Goal: Communication & Community: Share content

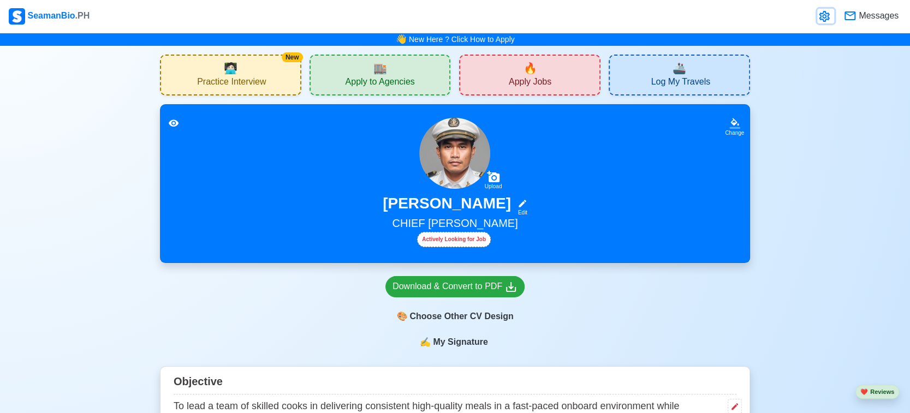
click at [823, 16] on icon at bounding box center [824, 16] width 10 height 11
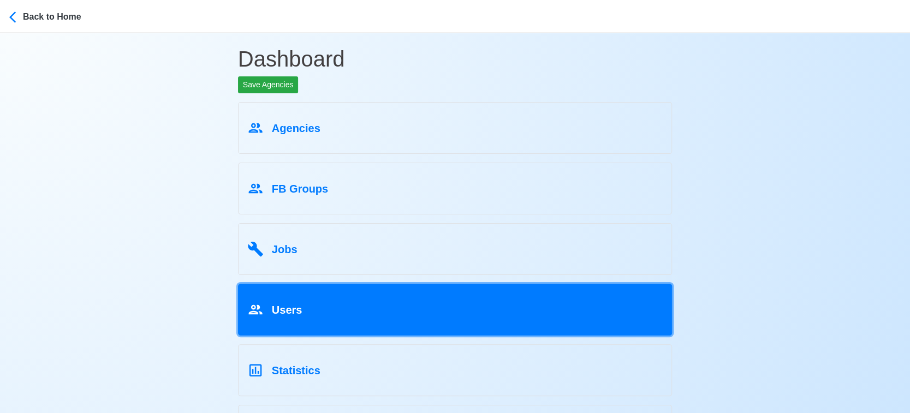
click at [323, 312] on div "Users" at bounding box center [455, 308] width 416 height 21
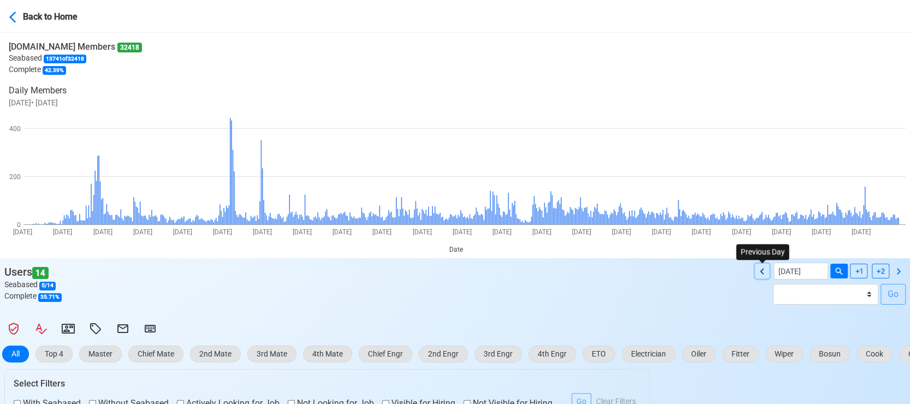
click at [765, 267] on icon at bounding box center [762, 271] width 13 height 13
type input "10/13/2025"
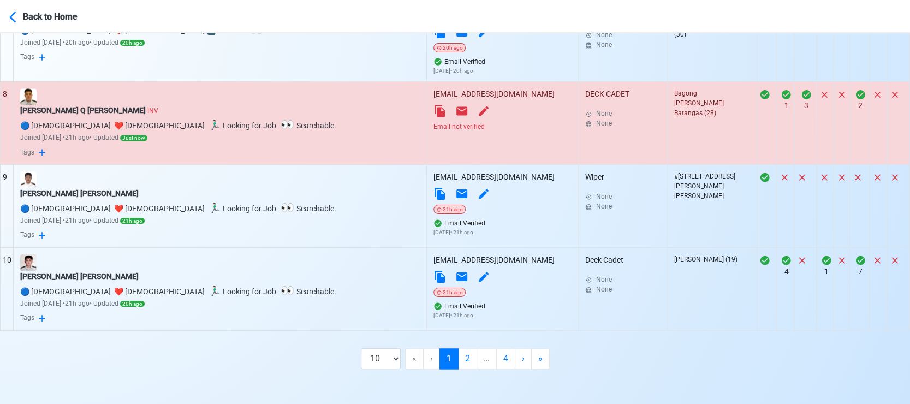
scroll to position [941, 0]
click at [389, 357] on select "10 50 100 200" at bounding box center [381, 358] width 40 height 21
select select "50"
click at [389, 369] on select "10 50 100 200" at bounding box center [381, 358] width 40 height 21
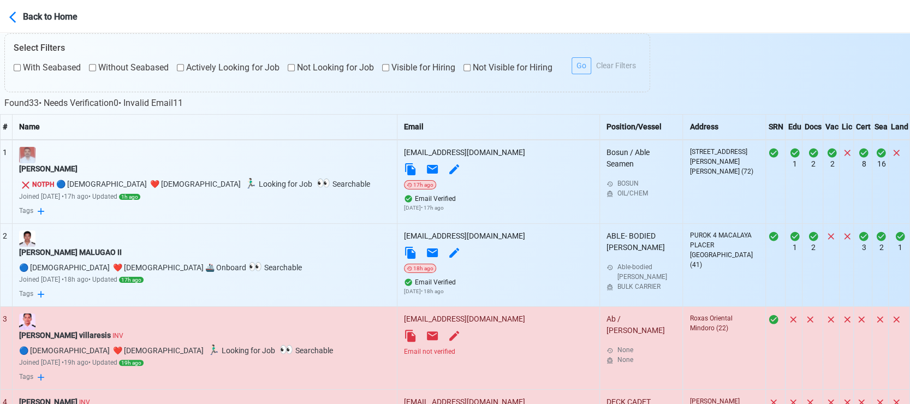
scroll to position [334, 0]
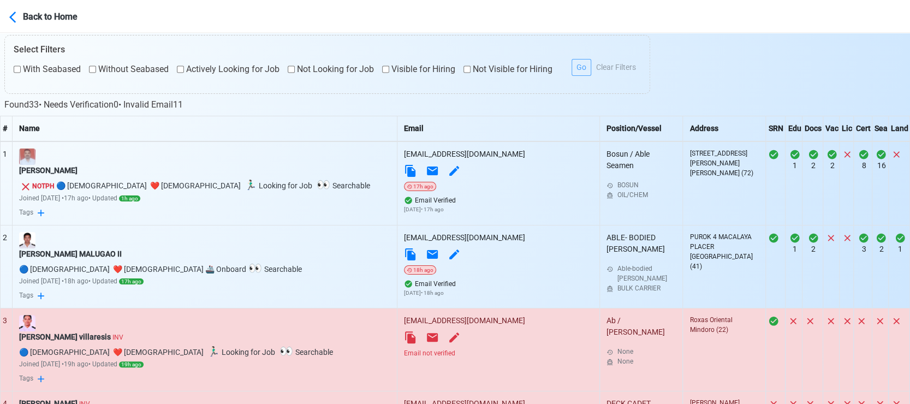
click at [404, 352] on div "Email not verified" at bounding box center [498, 353] width 189 height 10
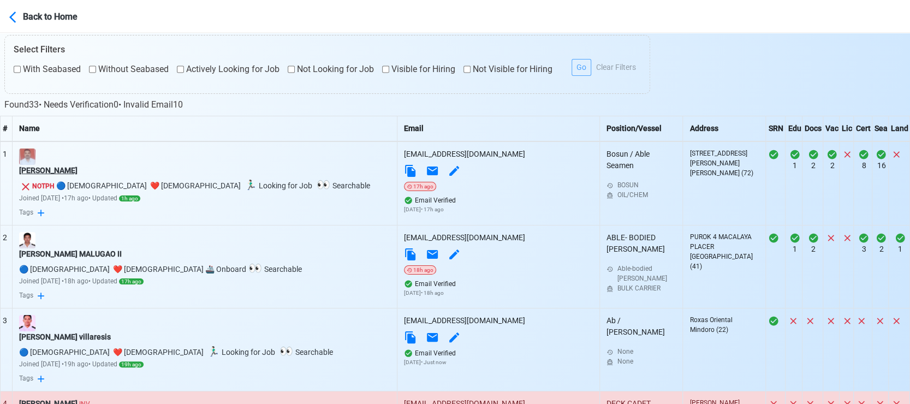
click at [72, 167] on div "Mayuresh Shelar" at bounding box center [204, 170] width 371 height 11
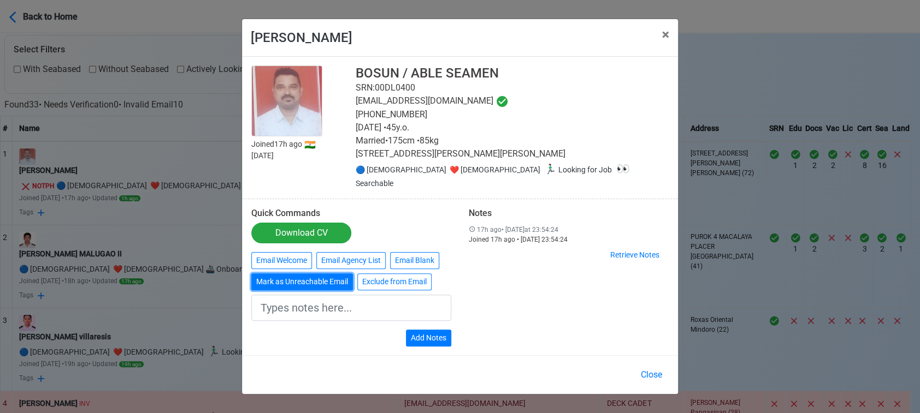
click at [325, 283] on button "Mark as Unreachable Email" at bounding box center [302, 282] width 102 height 17
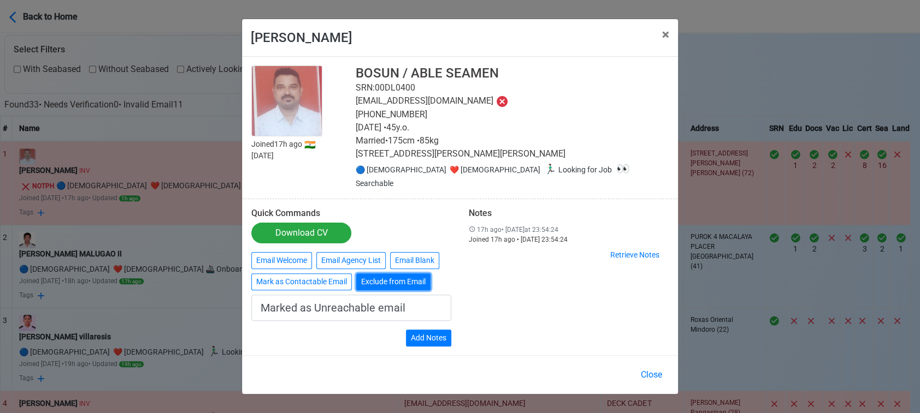
click at [391, 286] on button "Exclude from Email" at bounding box center [393, 282] width 74 height 17
type input "Exclude from Email"
click at [436, 335] on button "Add Notes" at bounding box center [428, 338] width 45 height 17
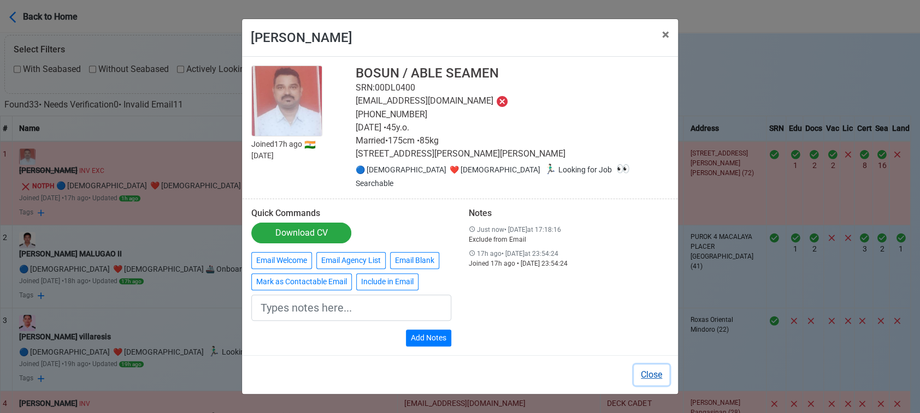
click at [647, 372] on button "Close" at bounding box center [650, 375] width 35 height 21
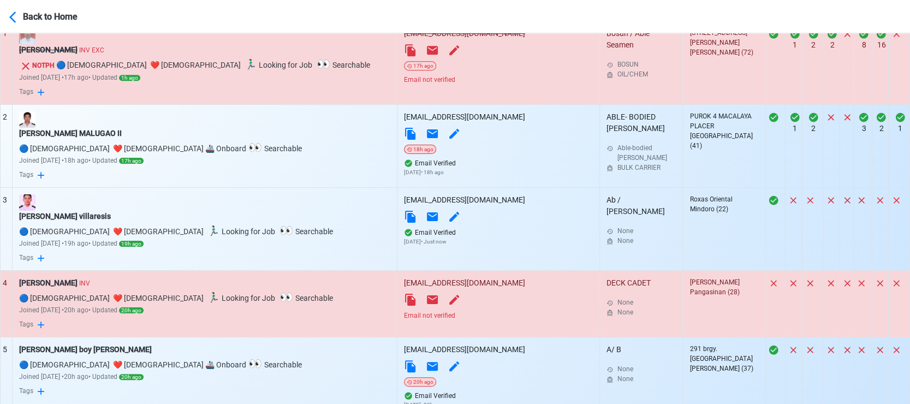
scroll to position [455, 0]
click at [404, 318] on div "Email not verified" at bounding box center [498, 315] width 189 height 10
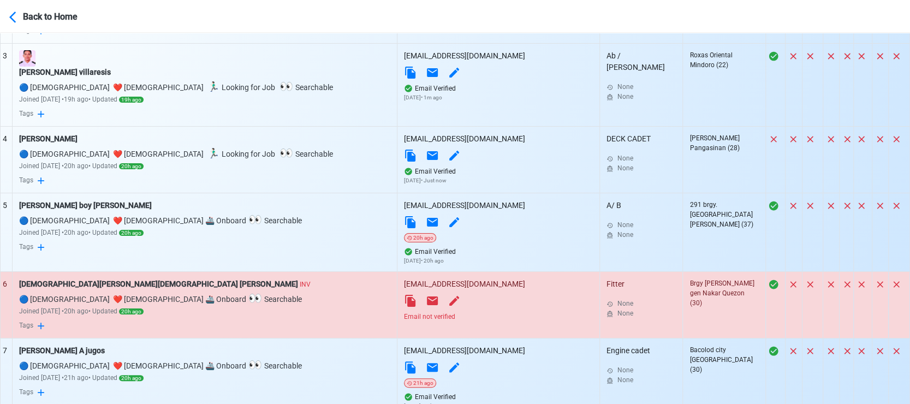
scroll to position [638, 0]
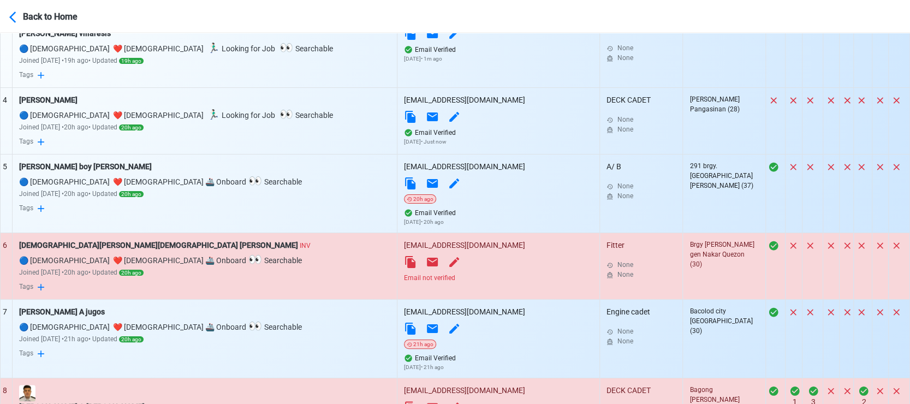
click at [404, 280] on div "Email not verified" at bounding box center [498, 278] width 189 height 10
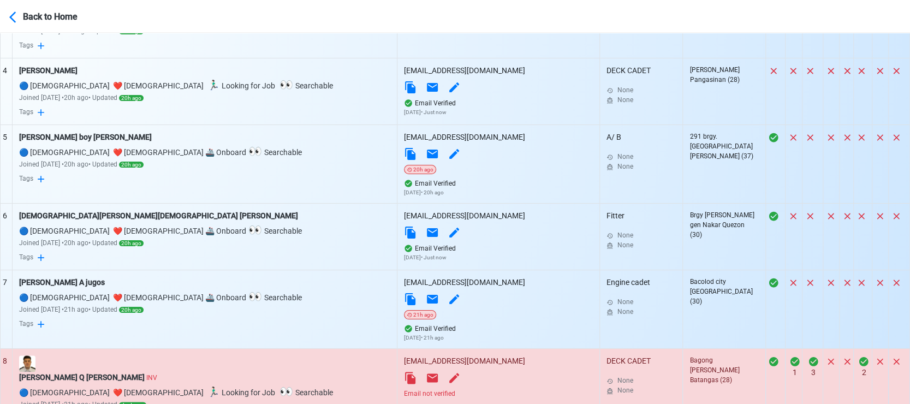
scroll to position [698, 0]
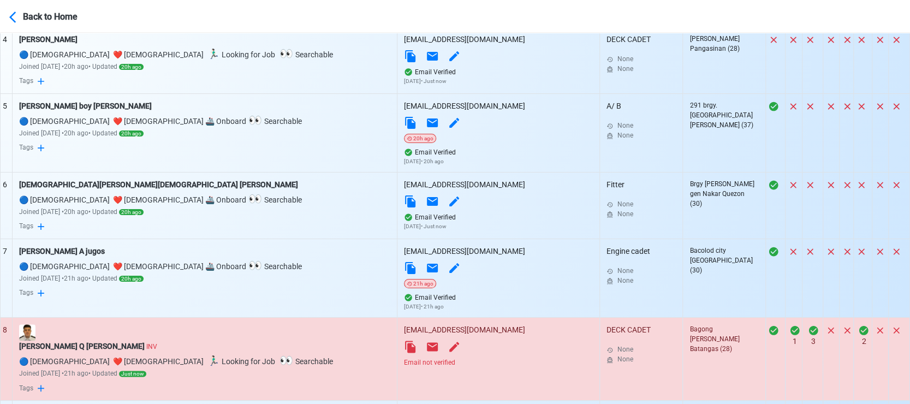
click at [404, 365] on div "Email not verified" at bounding box center [498, 363] width 189 height 10
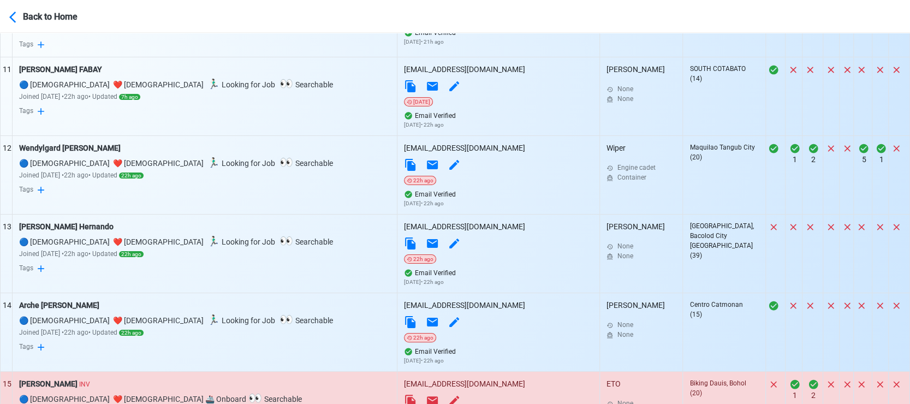
scroll to position [1244, 0]
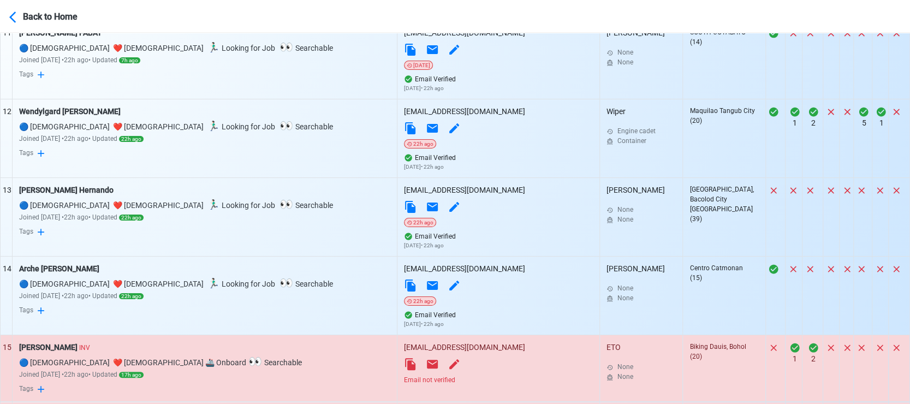
click at [404, 385] on div "Email not verified" at bounding box center [498, 380] width 189 height 10
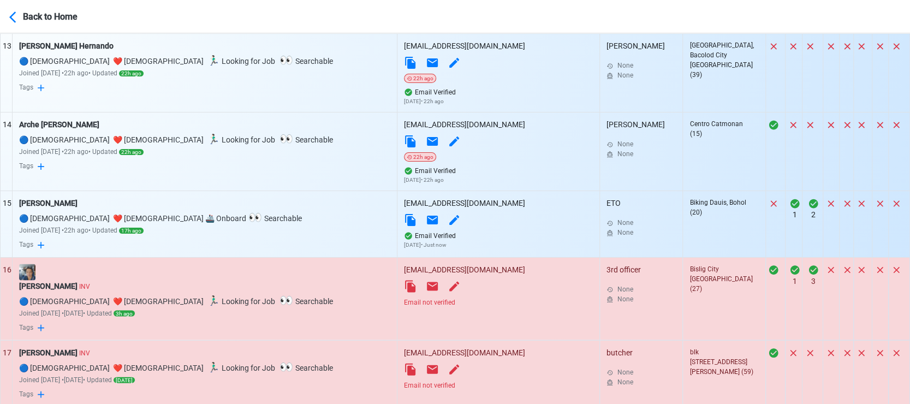
scroll to position [1426, 0]
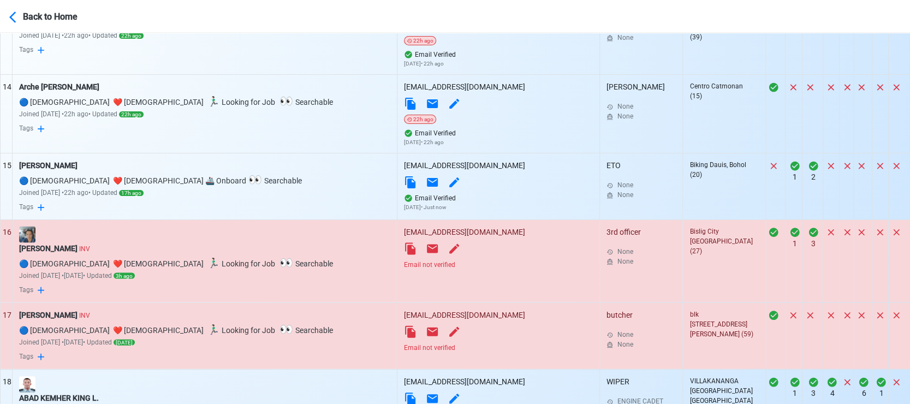
click at [404, 270] on div "Email not verified" at bounding box center [498, 265] width 189 height 10
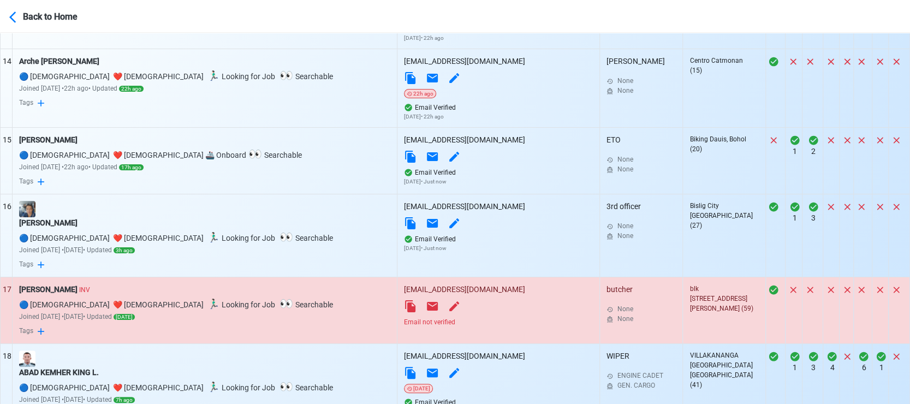
scroll to position [1487, 0]
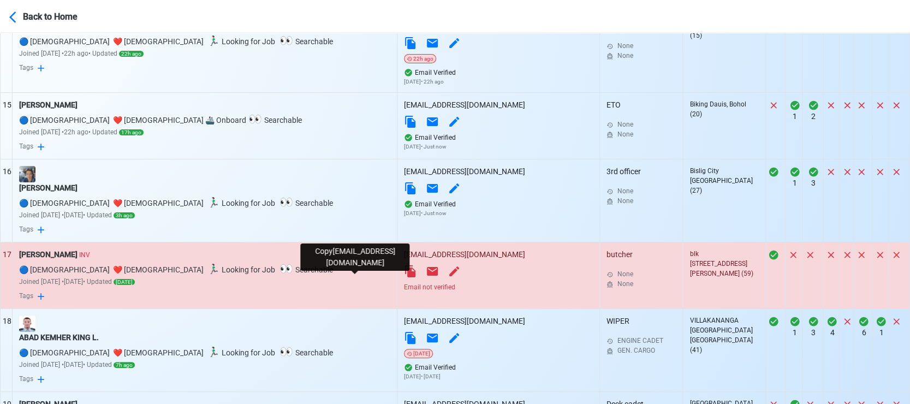
click at [404, 278] on icon at bounding box center [410, 271] width 13 height 13
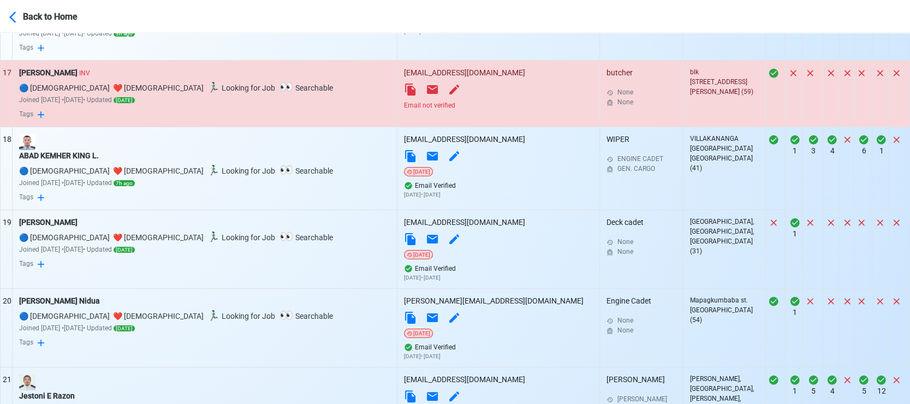
scroll to position [1851, 0]
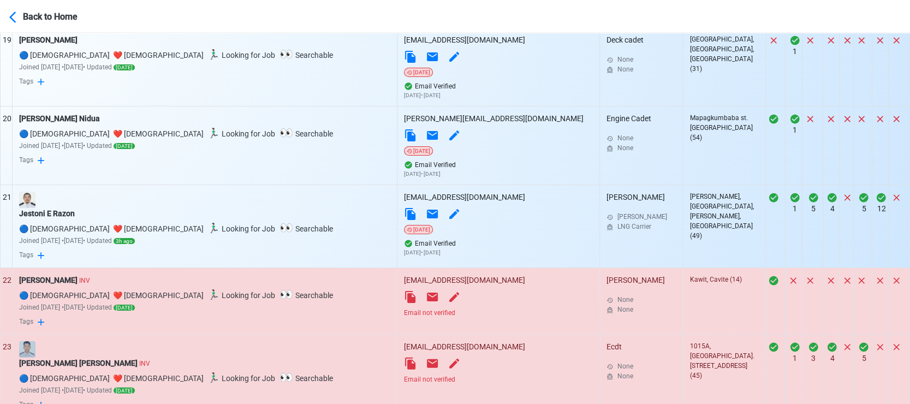
click at [404, 318] on div "Email not verified" at bounding box center [498, 313] width 189 height 10
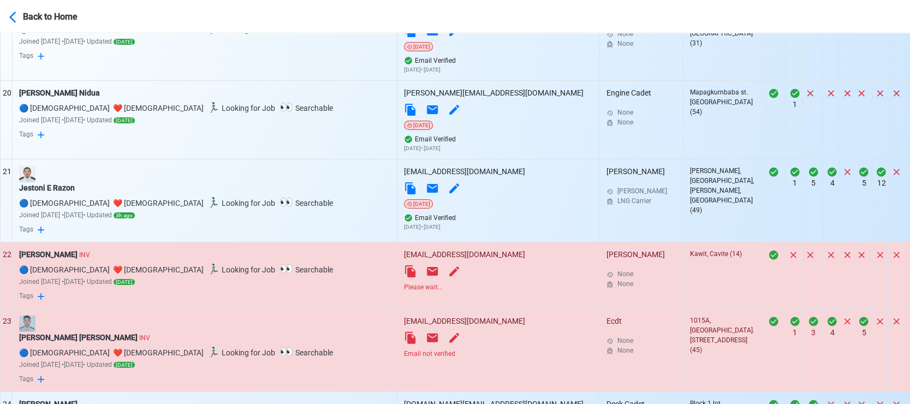
scroll to position [1912, 0]
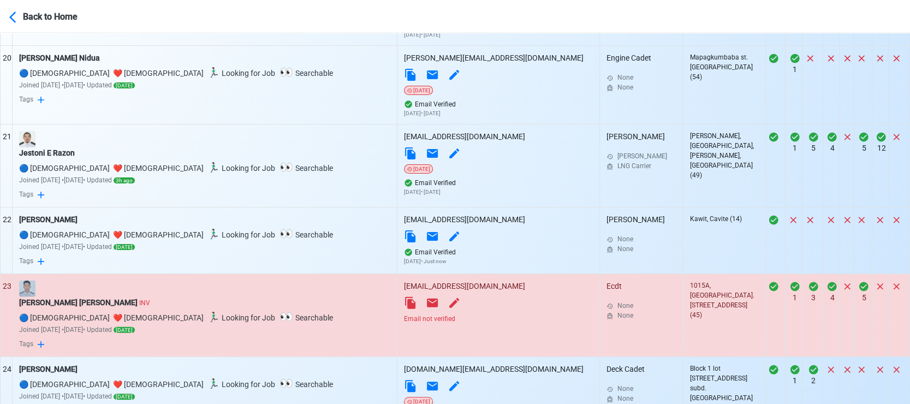
click at [404, 324] on div "Email not verified" at bounding box center [498, 319] width 189 height 10
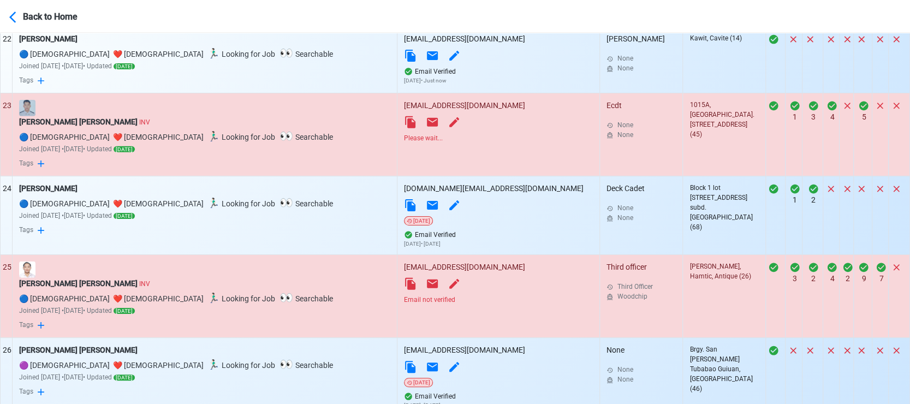
scroll to position [2093, 0]
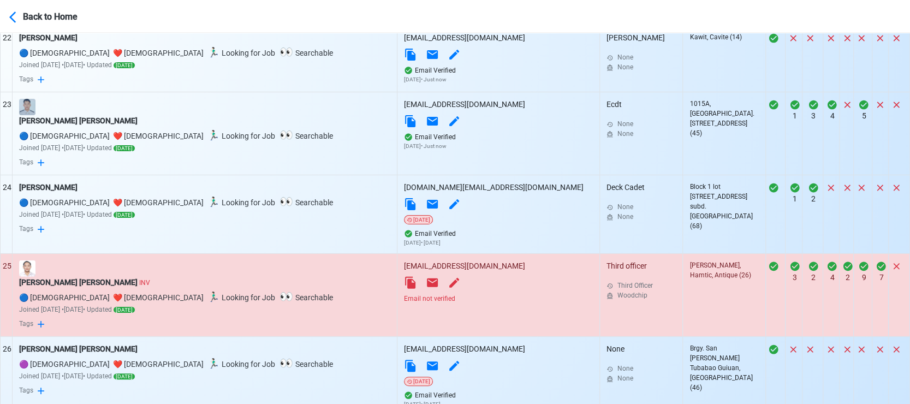
click at [404, 304] on div "Email not verified" at bounding box center [498, 299] width 189 height 10
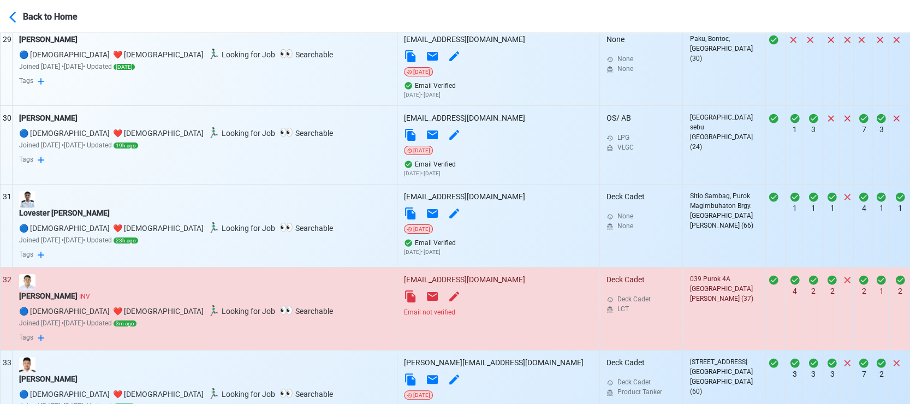
scroll to position [2639, 0]
click at [404, 317] on div "Email not verified" at bounding box center [498, 312] width 189 height 10
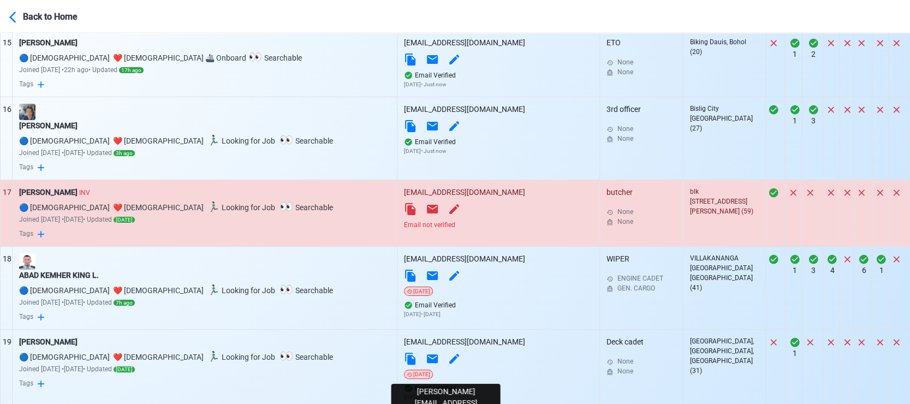
scroll to position [1546, 0]
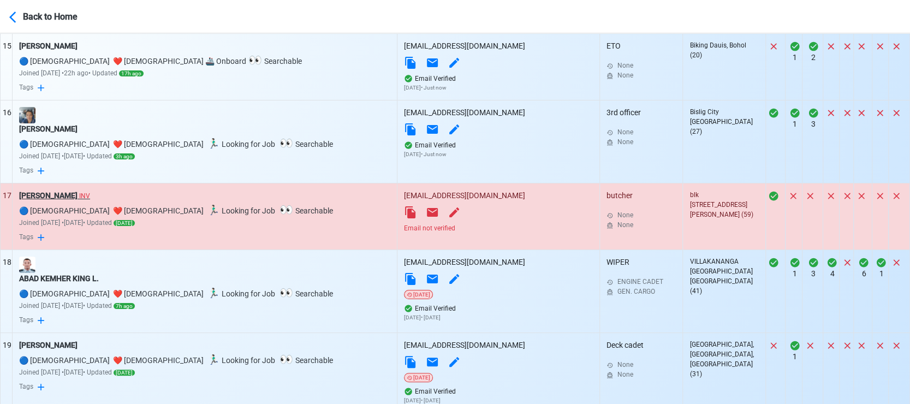
click at [48, 201] on div "edmond yaco INV" at bounding box center [204, 195] width 371 height 11
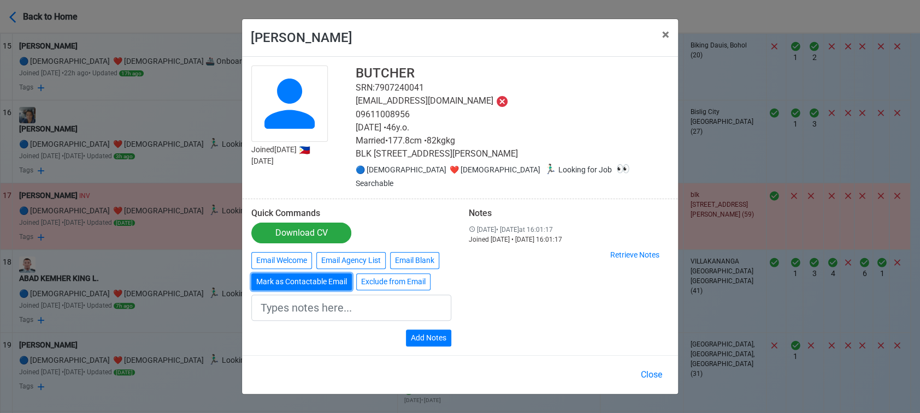
click at [309, 276] on button "Mark as Contactable Email" at bounding box center [301, 282] width 100 height 17
type input "Marked as Contactable email"
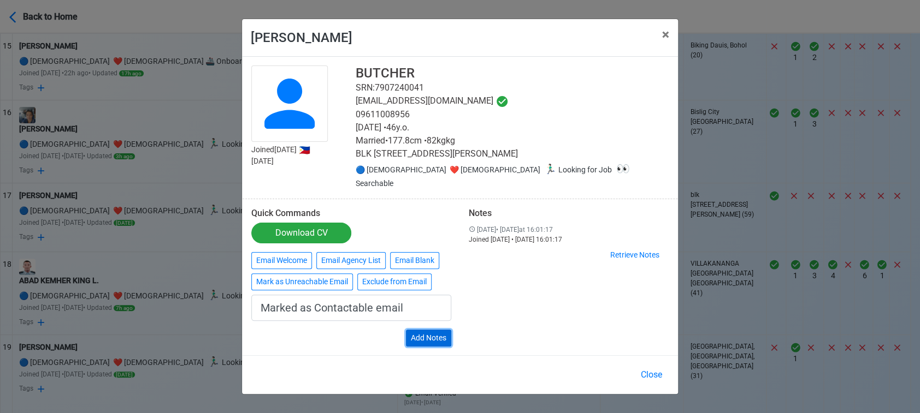
click at [430, 335] on button "Add Notes" at bounding box center [428, 338] width 45 height 17
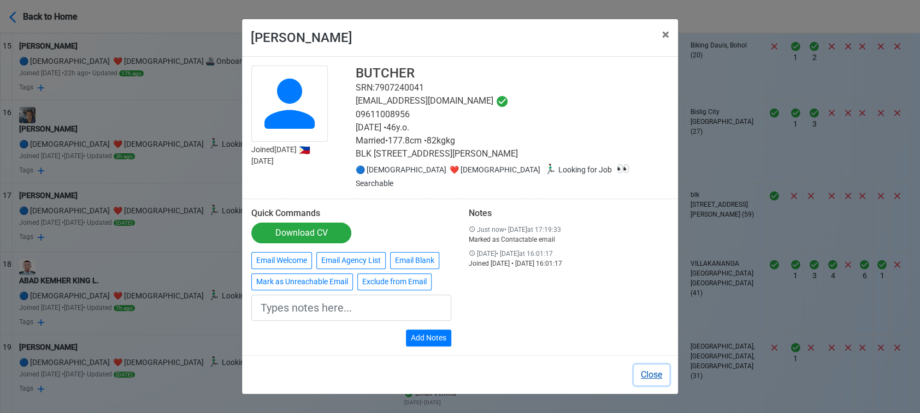
click at [651, 370] on button "Close" at bounding box center [650, 375] width 35 height 21
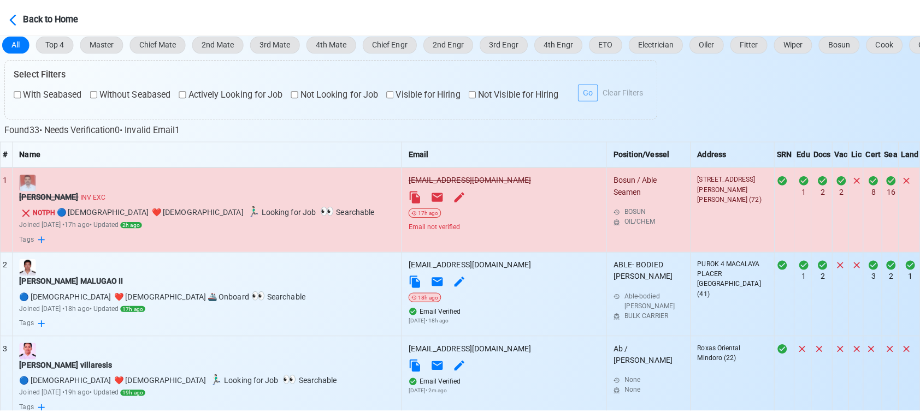
scroll to position [271, 0]
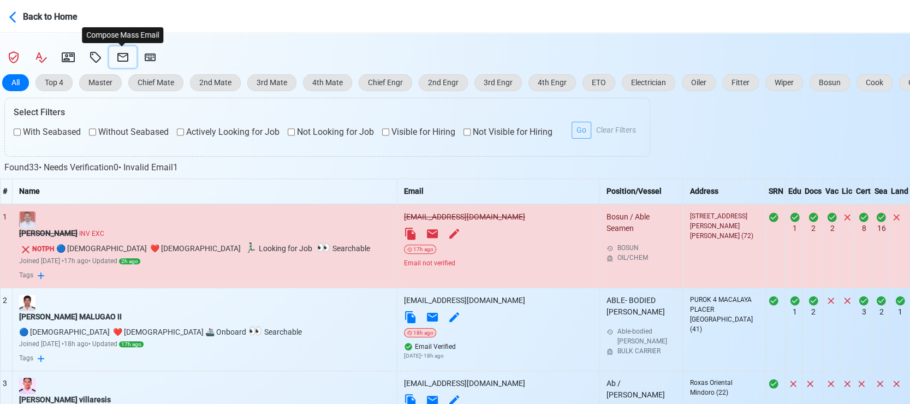
click at [127, 56] on icon at bounding box center [122, 57] width 11 height 9
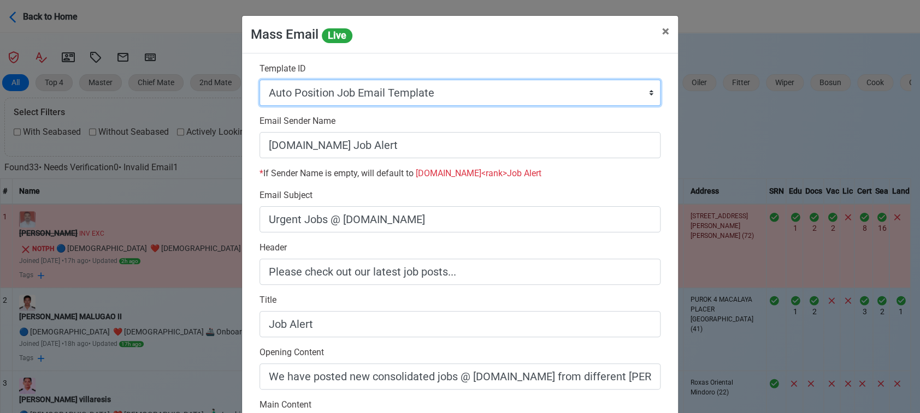
click at [531, 92] on select "Auto Position Job Email Template Incomplete CV Email Template ETO/ETR Job Email…" at bounding box center [459, 93] width 401 height 26
select select "d-0c193ece46b24c5dbce89cdb3e751472"
click at [259, 80] on select "Auto Position Job Email Template Incomplete CV Email Template ETO/ETR Job Email…" at bounding box center [459, 93] width 401 height 26
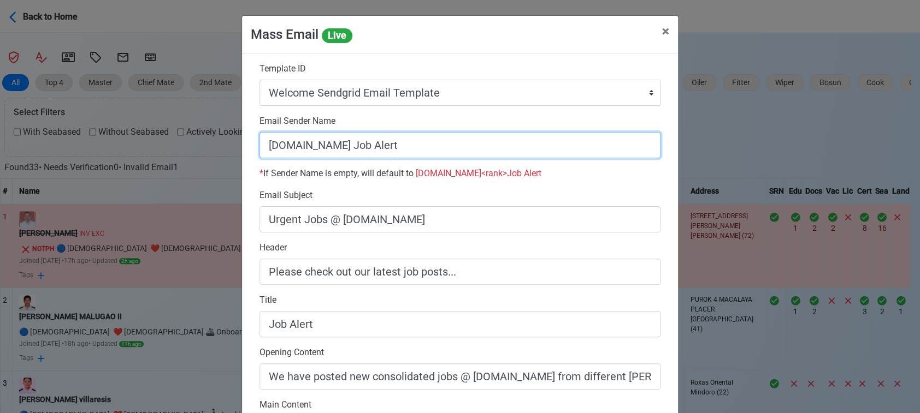
drag, startPoint x: 337, startPoint y: 146, endPoint x: 501, endPoint y: 147, distance: 163.8
click at [501, 147] on input "SeamanBio.PH Job Alert" at bounding box center [459, 145] width 401 height 26
click at [259, 144] on input "[DOMAIN_NAME]" at bounding box center [459, 145] width 401 height 26
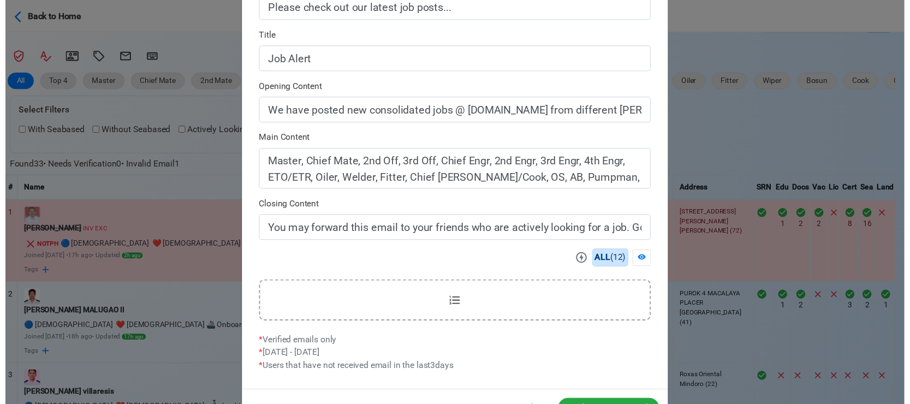
scroll to position [303, 0]
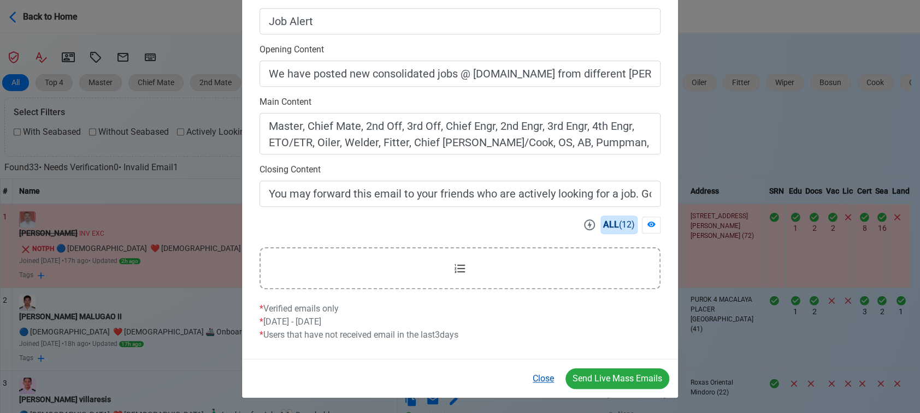
type input "Welcome to SeamanBio.PH"
click at [544, 379] on button "Close" at bounding box center [542, 379] width 35 height 21
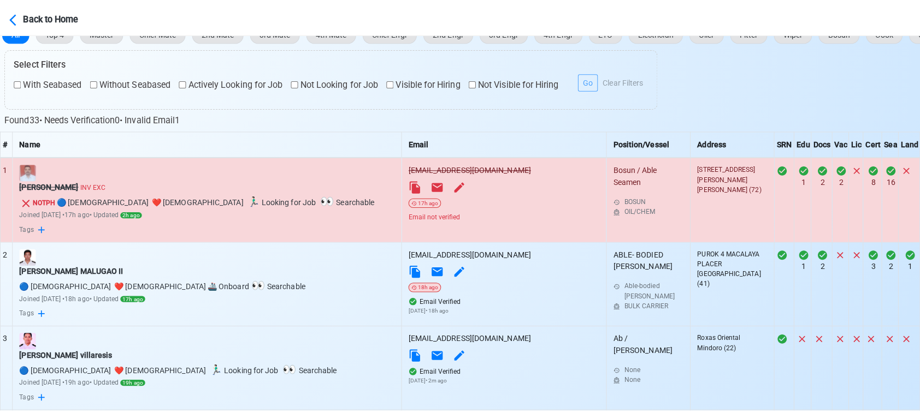
scroll to position [92, 0]
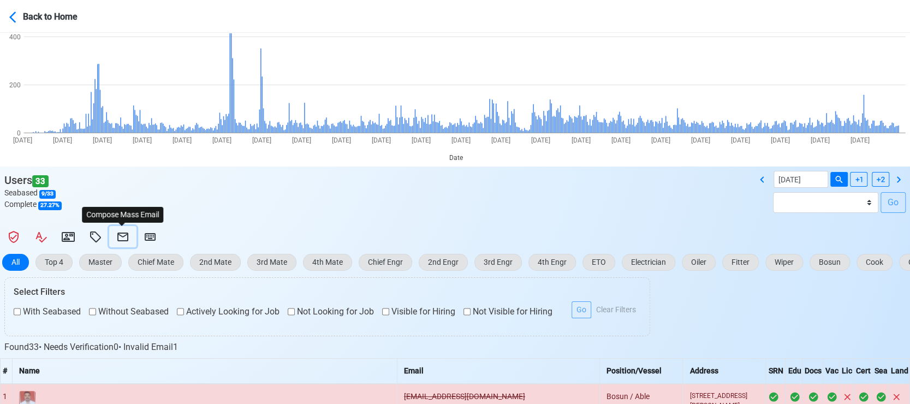
click at [122, 239] on icon at bounding box center [122, 236] width 13 height 13
select select "d-0c193ece46b24c5dbce89cdb3e751472"
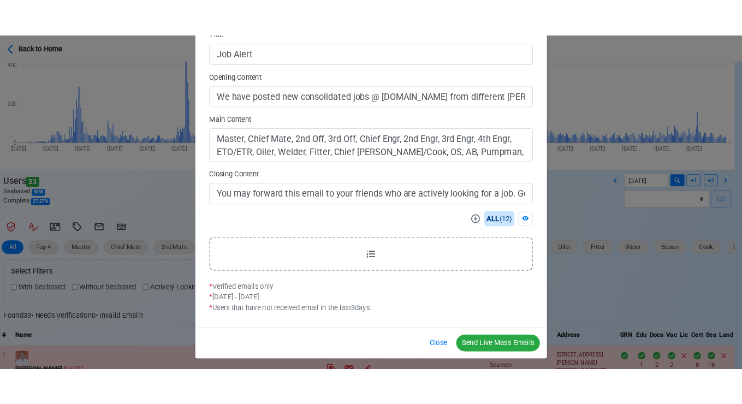
scroll to position [303, 0]
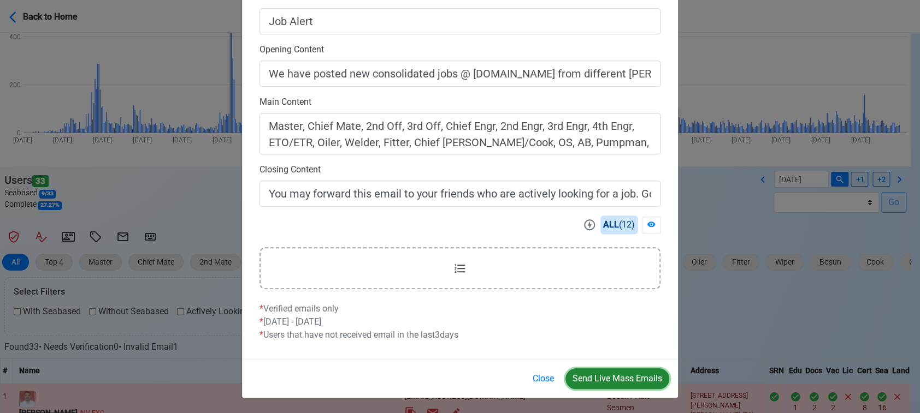
click at [616, 376] on button "Send Live Mass Emails" at bounding box center [617, 379] width 104 height 21
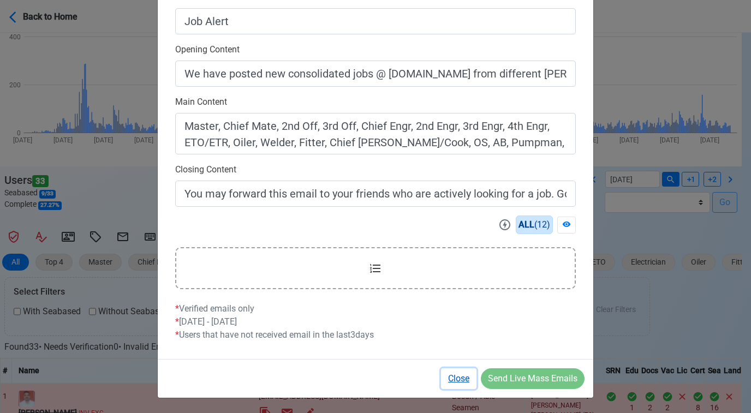
click at [457, 378] on button "Close" at bounding box center [458, 379] width 35 height 21
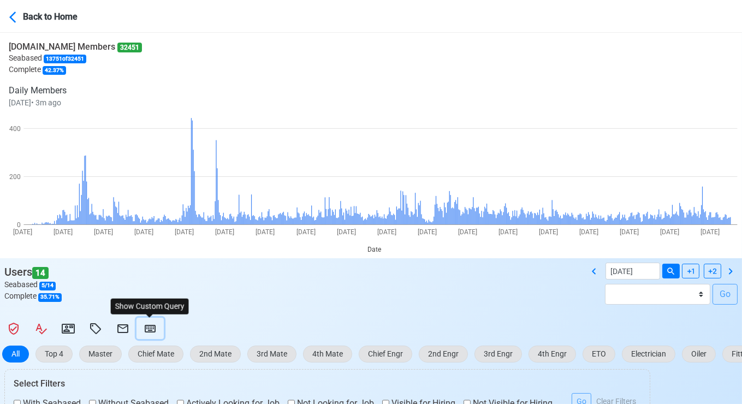
click at [148, 327] on icon at bounding box center [150, 329] width 11 height 8
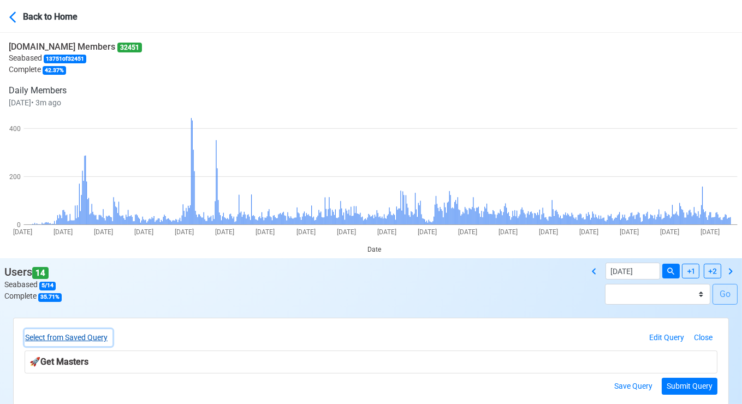
click at [93, 331] on button "Select from Saved Query" at bounding box center [69, 337] width 88 height 17
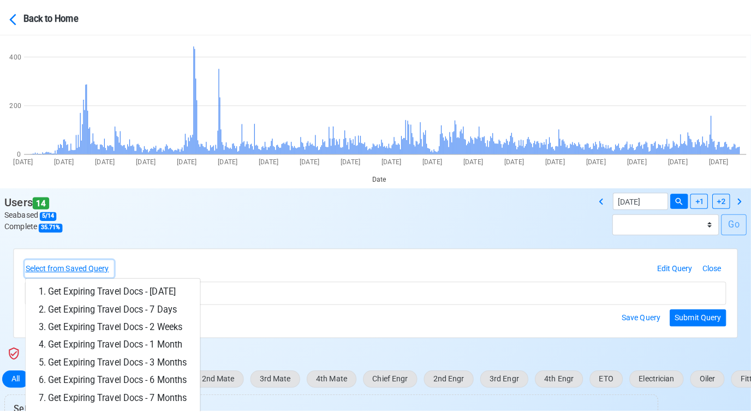
scroll to position [121, 0]
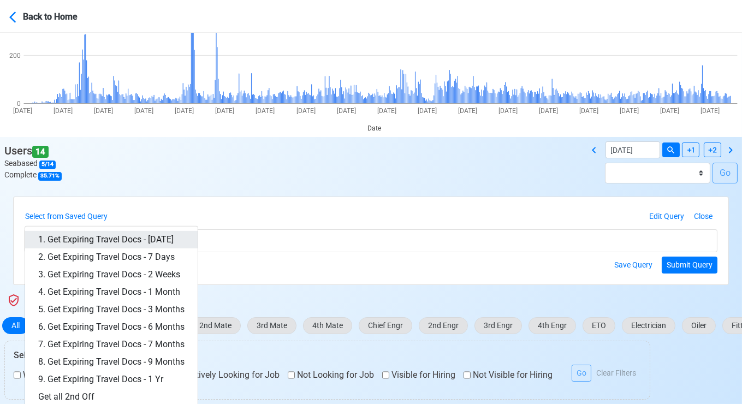
click at [162, 238] on link "1. Get Expiring Travel Docs - Today" at bounding box center [111, 239] width 173 height 17
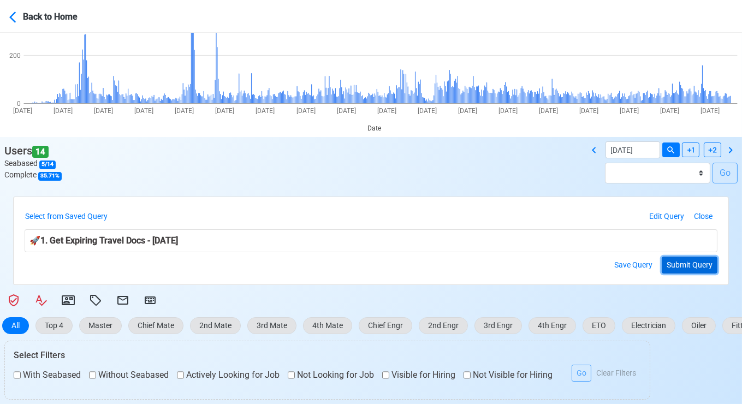
click at [707, 258] on button "Submit Query" at bounding box center [690, 265] width 56 height 17
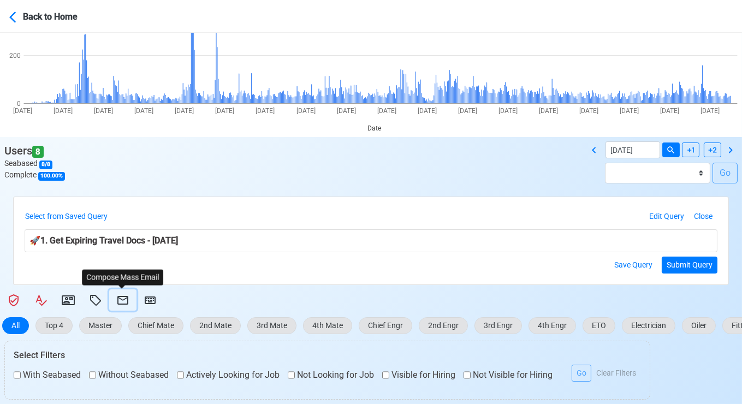
click at [123, 296] on icon at bounding box center [122, 300] width 13 height 13
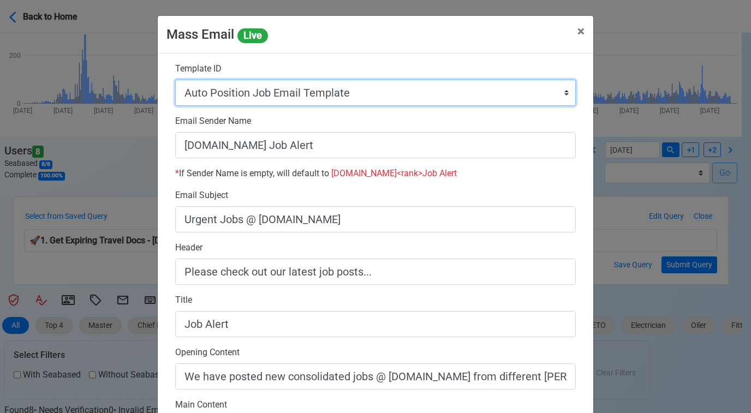
click at [419, 97] on select "Auto Position Job Email Template Incomplete CV Email Template ETO/ETR Job Email…" at bounding box center [375, 93] width 401 height 26
select select "d-3e71907ffd064a39999872a824aaf79a"
click at [175, 80] on select "Auto Position Job Email Template Incomplete CV Email Template ETO/ETR Job Email…" at bounding box center [375, 93] width 401 height 26
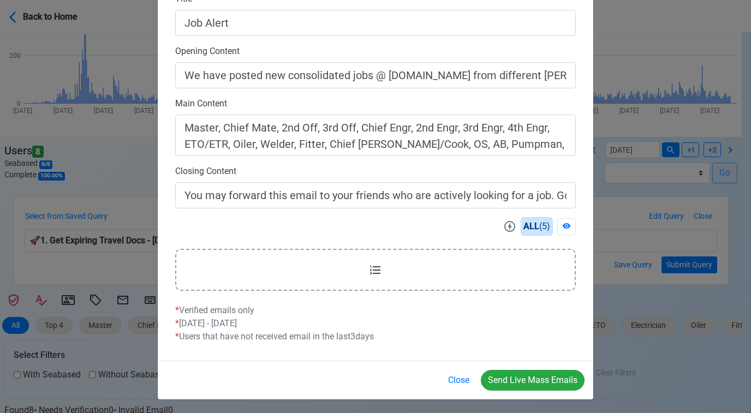
scroll to position [303, 0]
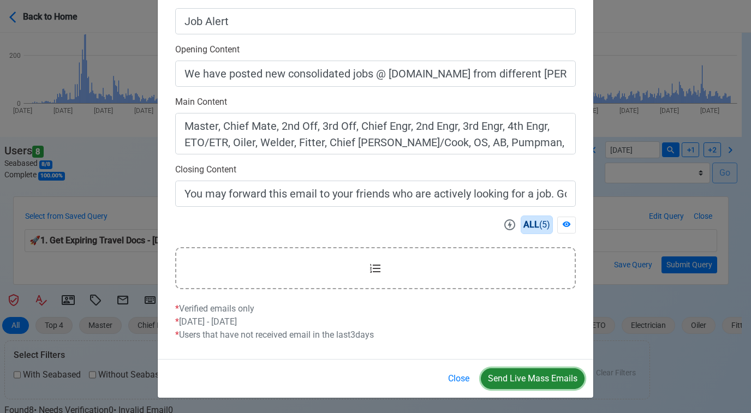
click at [526, 375] on button "Send Live Mass Emails" at bounding box center [533, 379] width 104 height 21
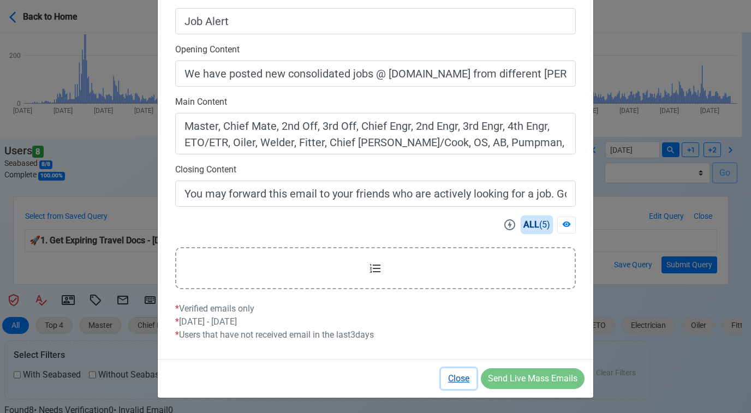
click at [459, 376] on button "Close" at bounding box center [458, 379] width 35 height 21
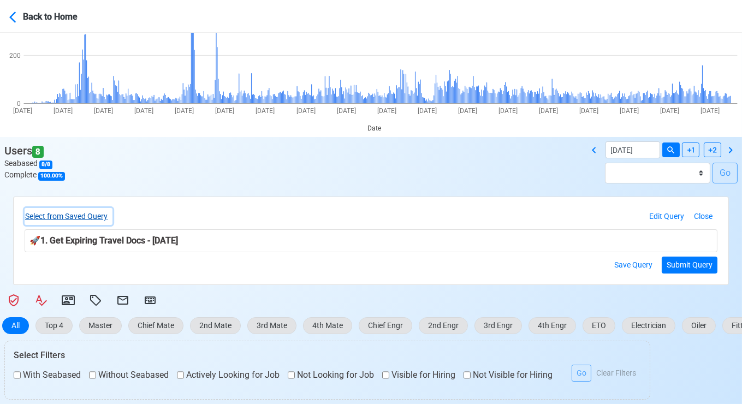
click at [92, 216] on button "Select from Saved Query" at bounding box center [69, 216] width 88 height 17
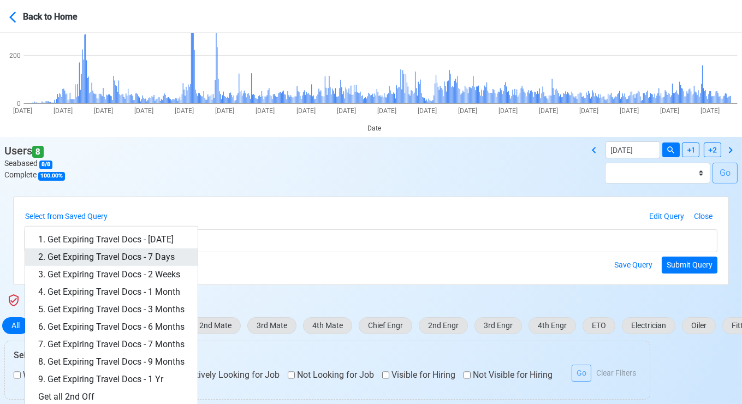
click at [147, 257] on link "2. Get Expiring Travel Docs - 7 Days" at bounding box center [111, 256] width 173 height 17
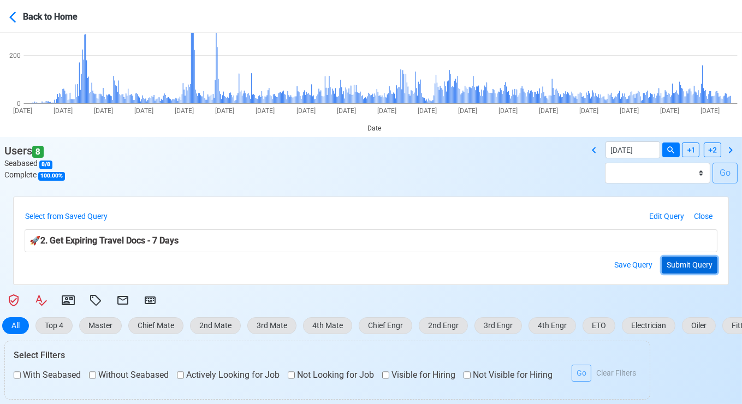
click at [677, 262] on button "Submit Query" at bounding box center [690, 265] width 56 height 17
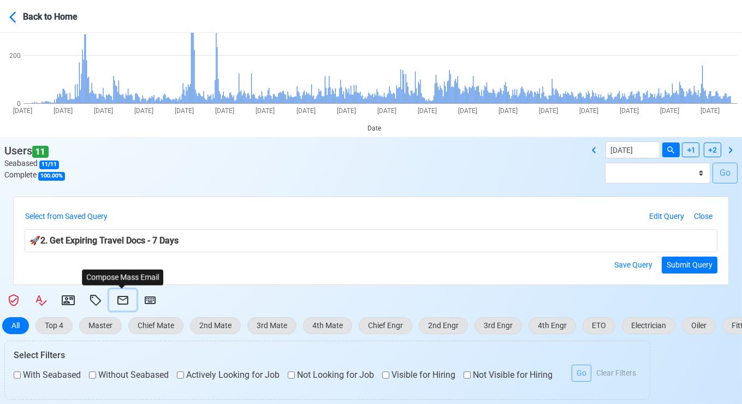
click at [118, 296] on icon at bounding box center [122, 300] width 11 height 9
select select "d-3e71907ffd064a39999872a824aaf79a"
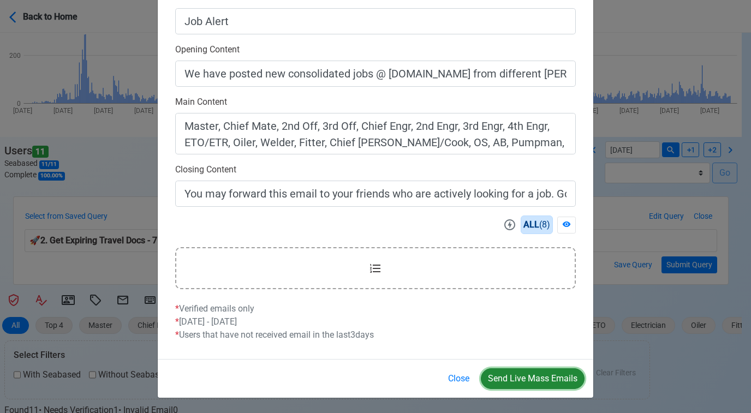
click at [529, 375] on button "Send Live Mass Emails" at bounding box center [533, 379] width 104 height 21
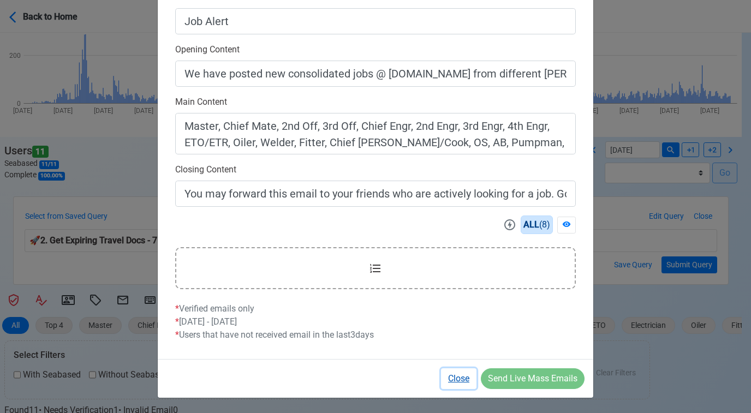
click at [458, 379] on button "Close" at bounding box center [458, 379] width 35 height 21
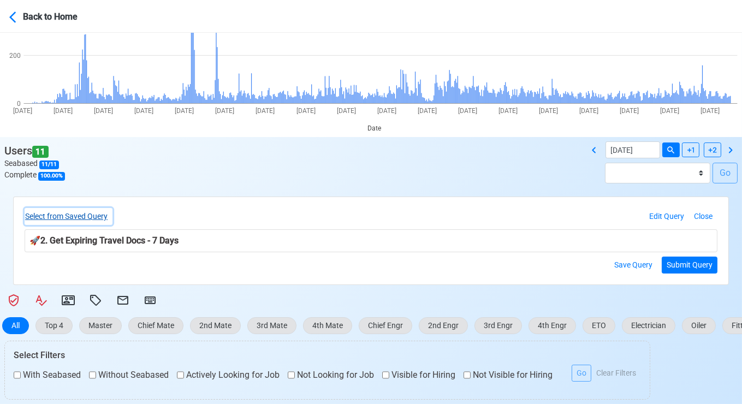
click at [86, 217] on button "Select from Saved Query" at bounding box center [69, 216] width 88 height 17
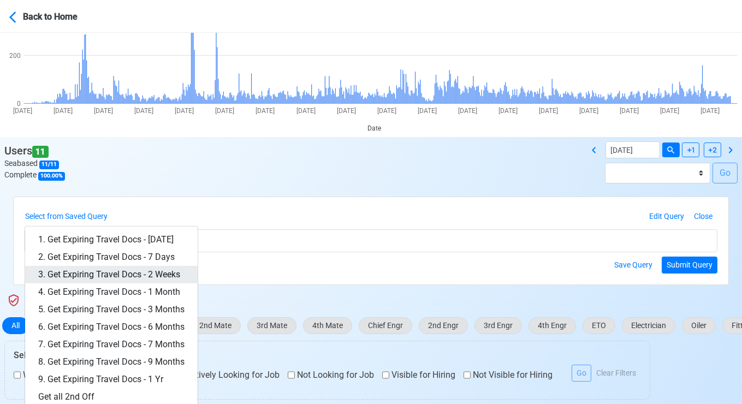
click at [144, 274] on link "3. Get Expiring Travel Docs - 2 Weeks" at bounding box center [111, 274] width 173 height 17
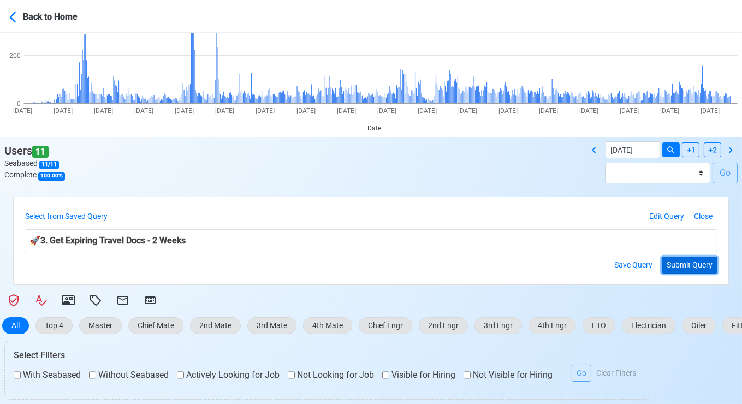
click at [690, 265] on button "Submit Query" at bounding box center [690, 265] width 56 height 17
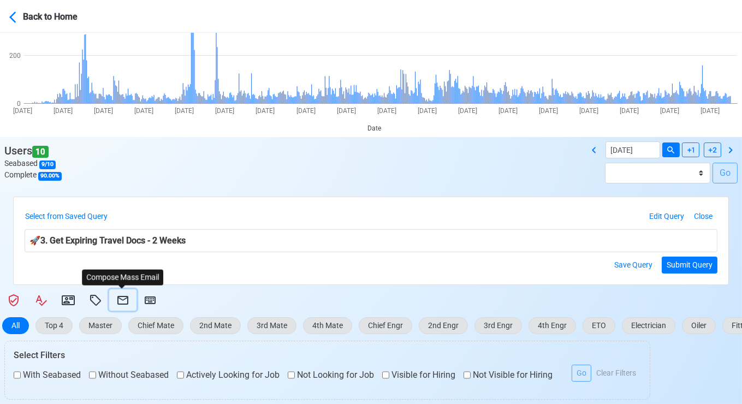
click at [122, 299] on icon at bounding box center [122, 300] width 11 height 9
select select "d-3e71907ffd064a39999872a824aaf79a"
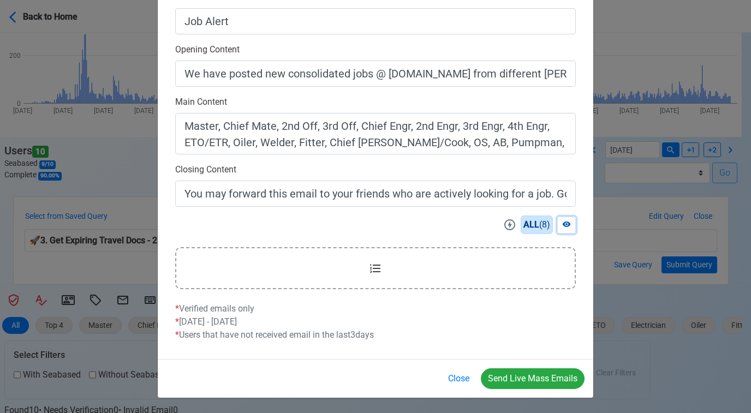
click at [565, 227] on icon at bounding box center [566, 224] width 9 height 9
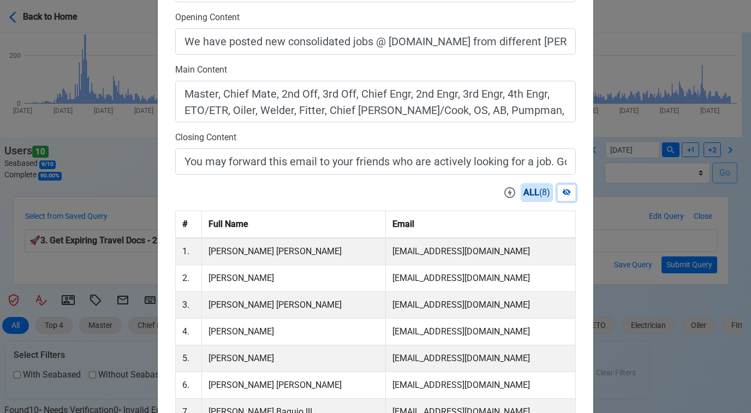
scroll to position [494, 0]
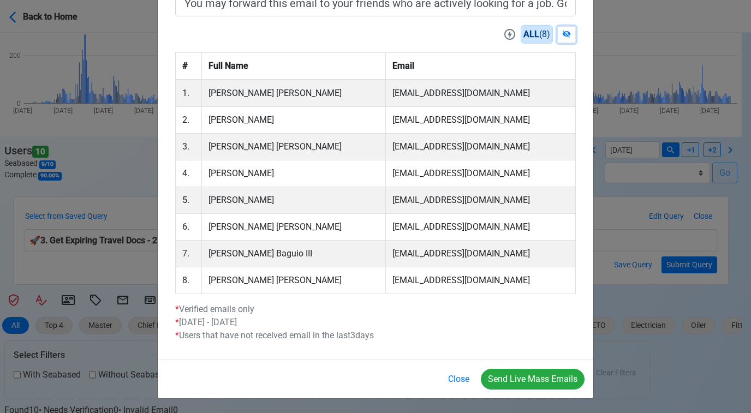
drag, startPoint x: 559, startPoint y: 32, endPoint x: 559, endPoint y: 39, distance: 6.6
click at [562, 34] on icon at bounding box center [566, 33] width 9 height 9
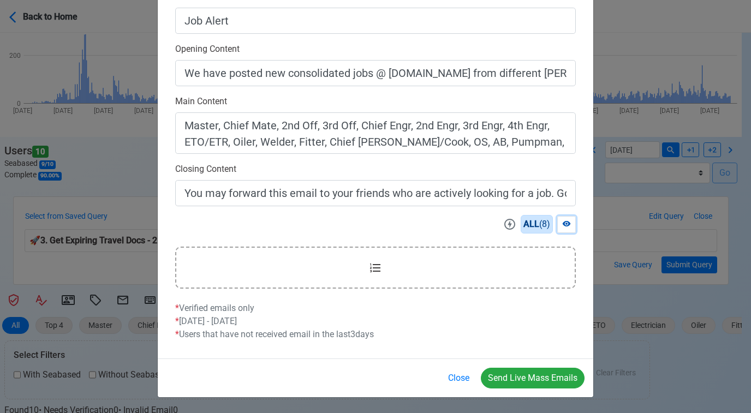
scroll to position [303, 0]
click at [530, 375] on button "Send Live Mass Emails" at bounding box center [533, 379] width 104 height 21
click at [460, 378] on button "Close" at bounding box center [458, 379] width 35 height 21
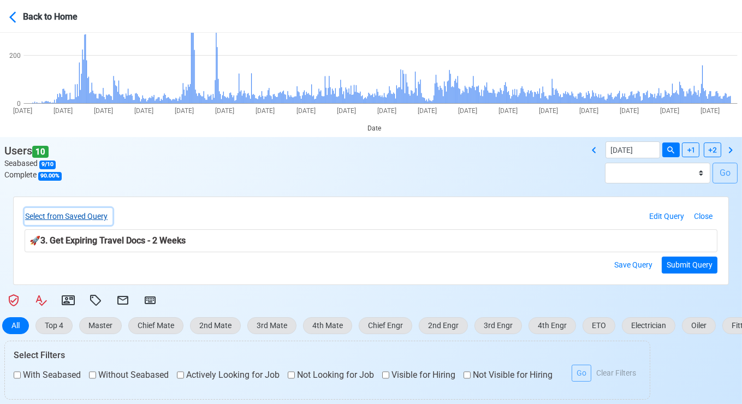
click at [87, 216] on button "Select from Saved Query" at bounding box center [69, 216] width 88 height 17
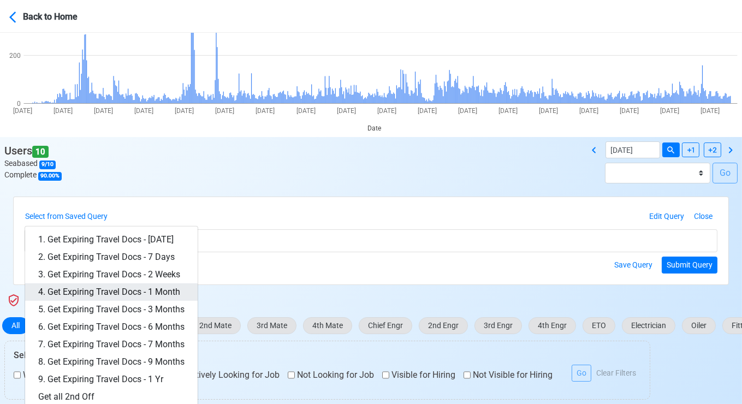
click at [153, 294] on link "4. Get Expiring Travel Docs - 1 Month" at bounding box center [111, 291] width 173 height 17
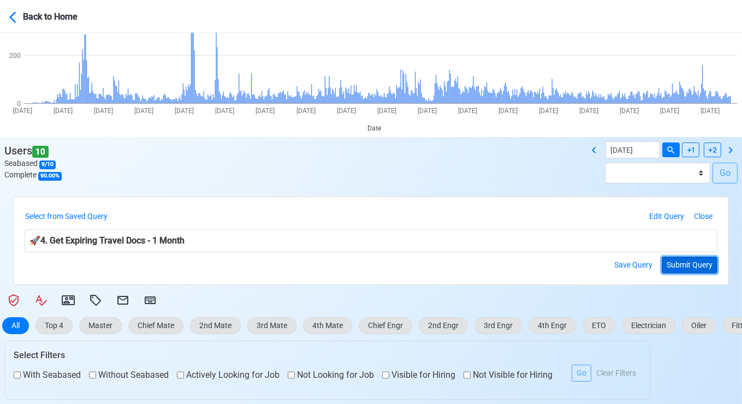
click at [685, 268] on button "Submit Query" at bounding box center [690, 265] width 56 height 17
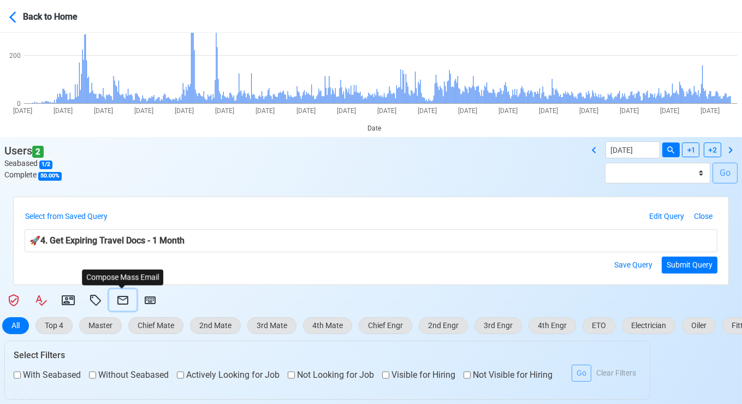
click at [122, 301] on icon at bounding box center [122, 300] width 13 height 13
select select "d-3e71907ffd064a39999872a824aaf79a"
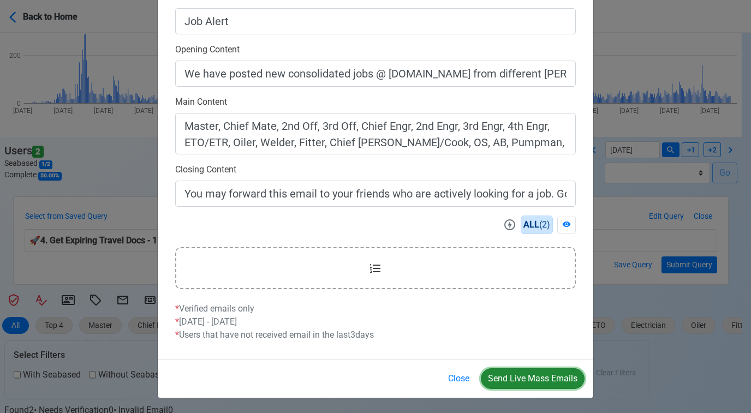
click at [546, 379] on button "Send Live Mass Emails" at bounding box center [533, 379] width 104 height 21
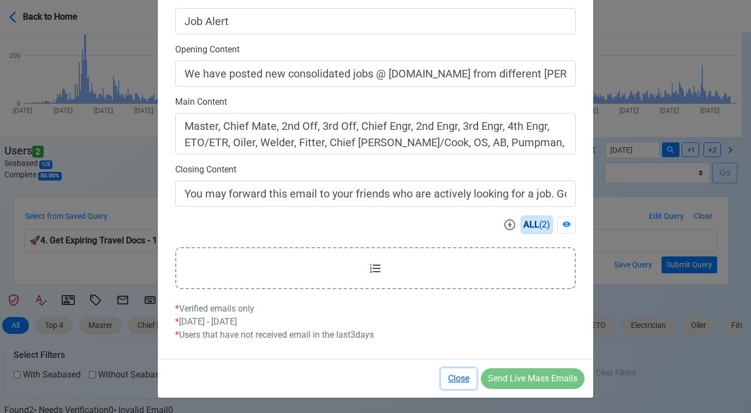
click at [457, 378] on button "Close" at bounding box center [458, 379] width 35 height 21
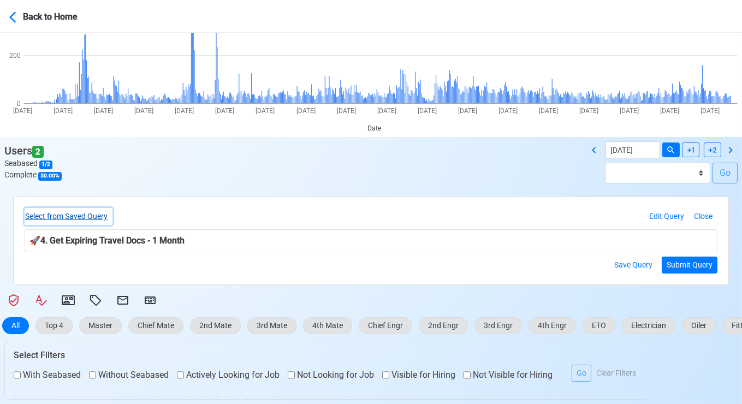
click at [87, 216] on button "Select from Saved Query" at bounding box center [69, 216] width 88 height 17
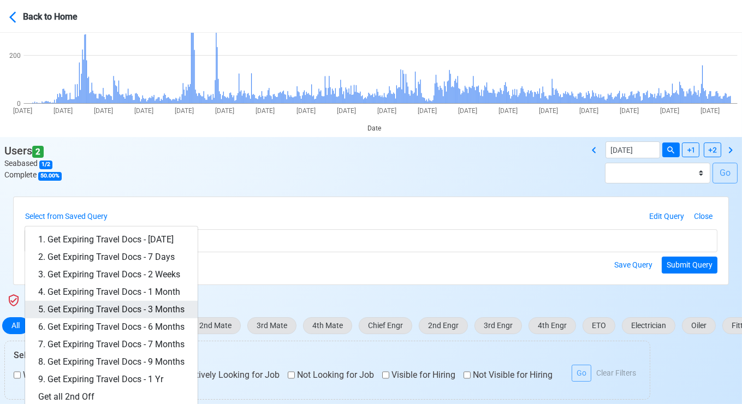
drag, startPoint x: 151, startPoint y: 306, endPoint x: 159, endPoint y: 306, distance: 8.2
click at [151, 306] on link "5. Get Expiring Travel Docs - 3 Months" at bounding box center [111, 309] width 173 height 17
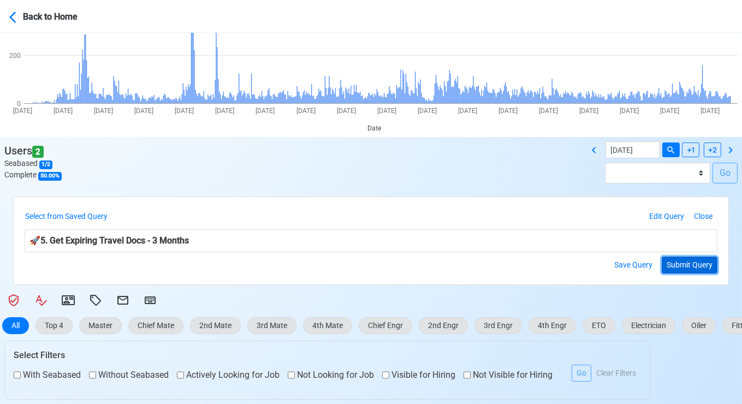
click at [683, 262] on button "Submit Query" at bounding box center [690, 265] width 56 height 17
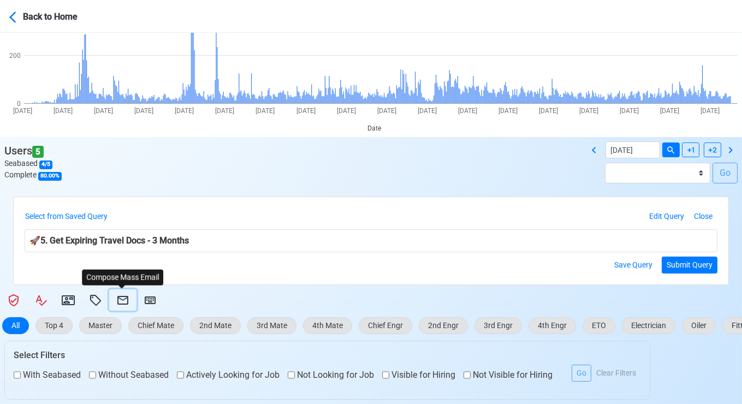
click at [126, 298] on icon at bounding box center [122, 300] width 11 height 9
select select "d-3e71907ffd064a39999872a824aaf79a"
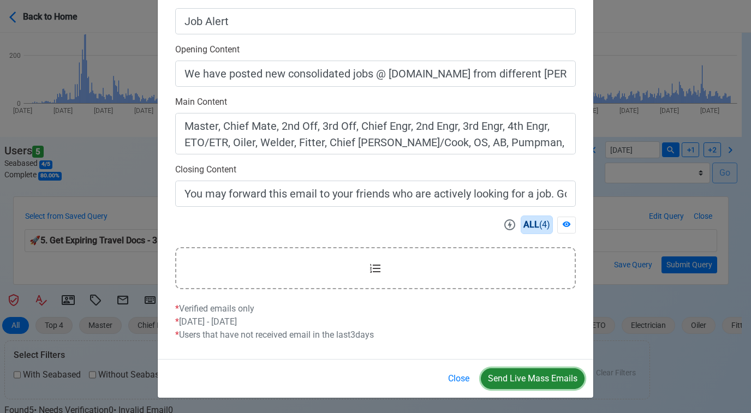
click at [530, 378] on button "Send Live Mass Emails" at bounding box center [533, 379] width 104 height 21
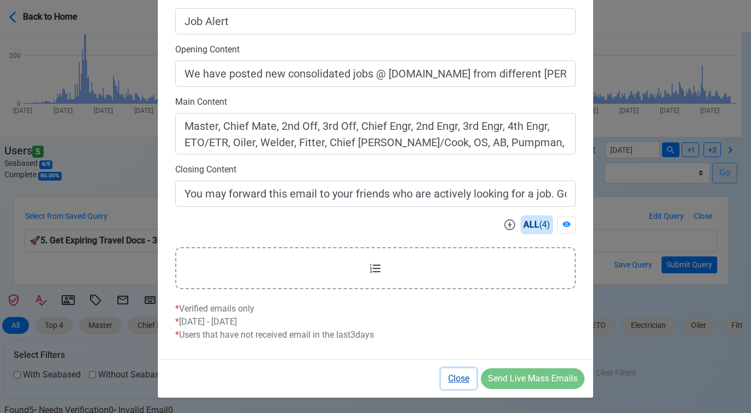
click at [459, 379] on button "Close" at bounding box center [458, 379] width 35 height 21
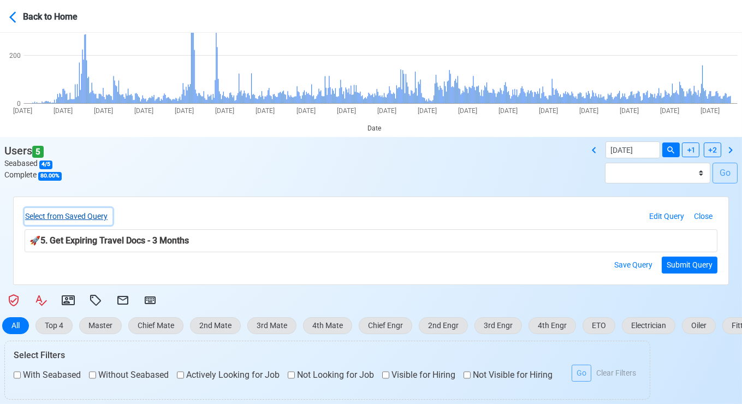
click at [80, 213] on button "Select from Saved Query" at bounding box center [69, 216] width 88 height 17
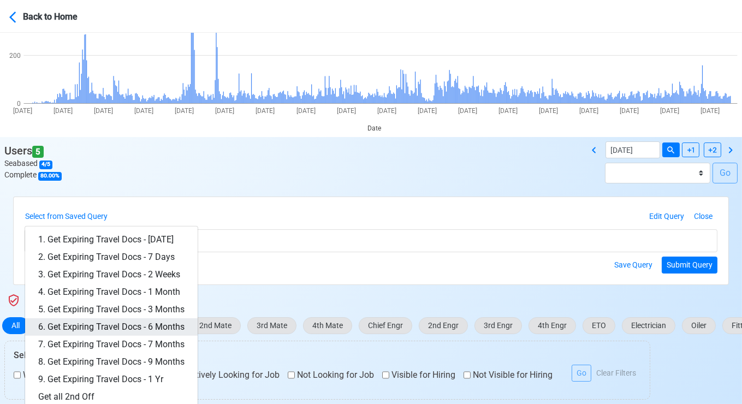
click at [175, 325] on link "6. Get Expiring Travel Docs - 6 Months" at bounding box center [111, 326] width 173 height 17
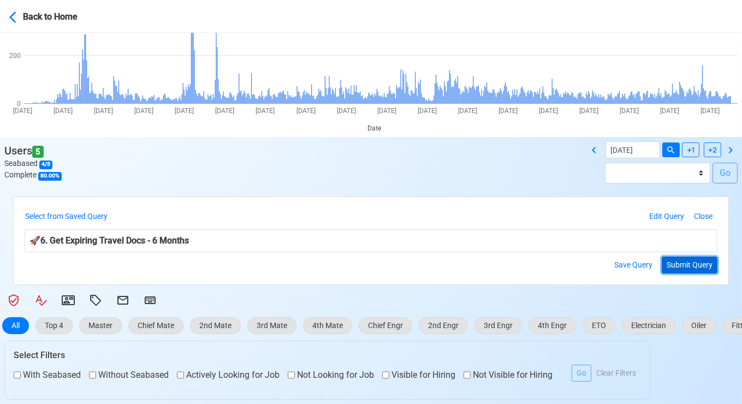
click at [672, 258] on button "Submit Query" at bounding box center [690, 265] width 56 height 17
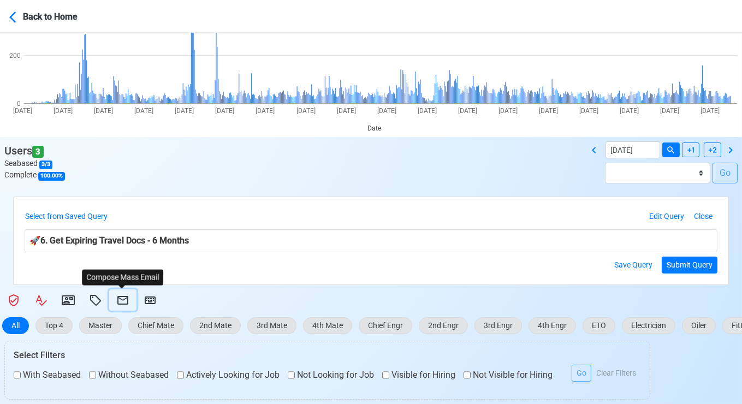
click at [121, 298] on icon at bounding box center [122, 300] width 13 height 13
select select "d-3e71907ffd064a39999872a824aaf79a"
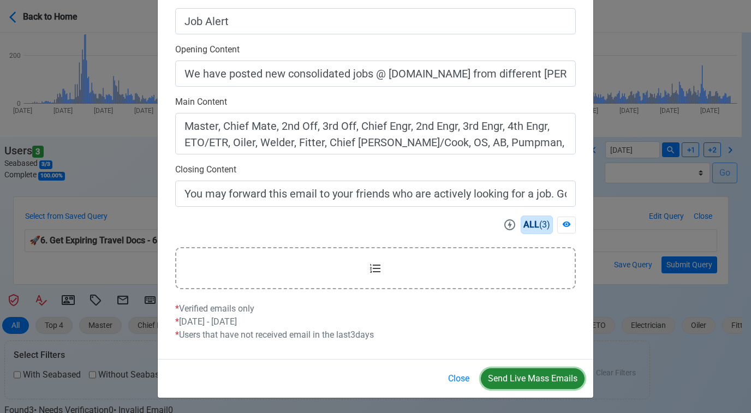
click at [536, 378] on button "Send Live Mass Emails" at bounding box center [533, 379] width 104 height 21
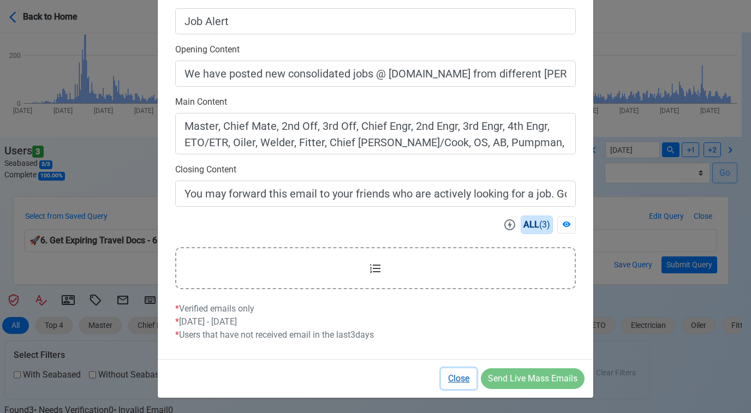
click at [456, 377] on button "Close" at bounding box center [458, 379] width 35 height 21
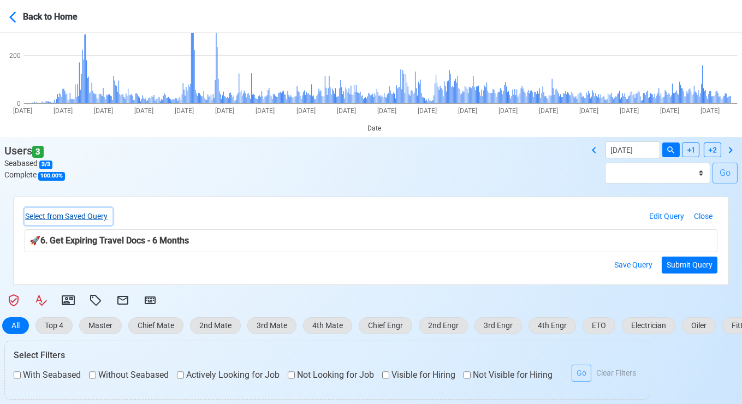
click at [104, 215] on button "Select from Saved Query" at bounding box center [69, 216] width 88 height 17
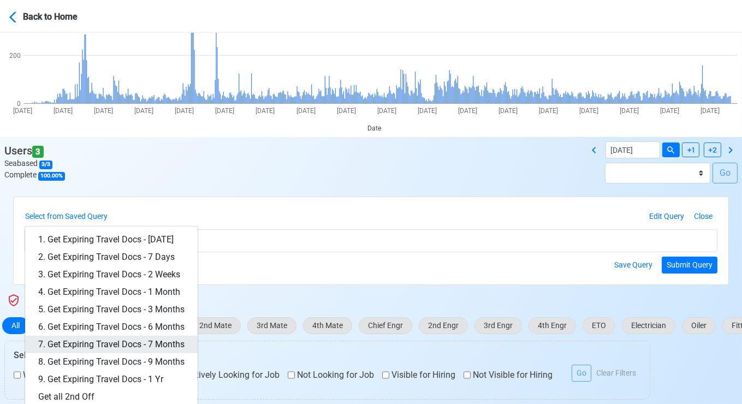
click at [175, 341] on link "7. Get Expiring Travel Docs - 7 Months" at bounding box center [111, 344] width 173 height 17
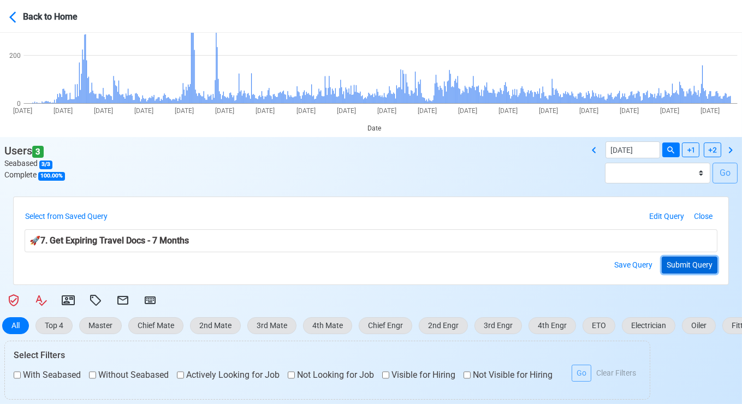
click at [680, 260] on button "Submit Query" at bounding box center [690, 265] width 56 height 17
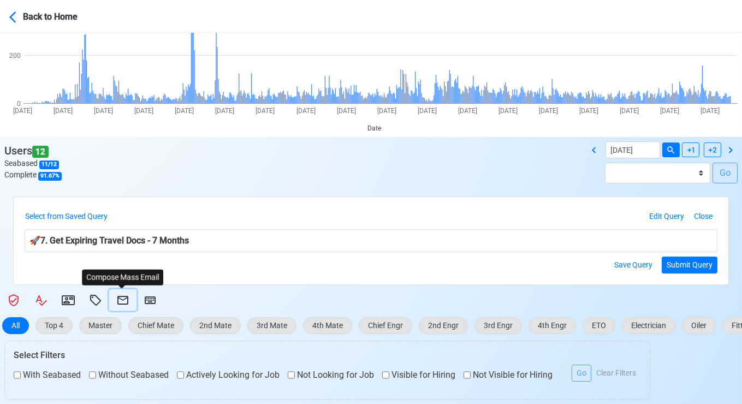
click at [123, 299] on icon at bounding box center [122, 300] width 11 height 9
select select "d-3e71907ffd064a39999872a824aaf79a"
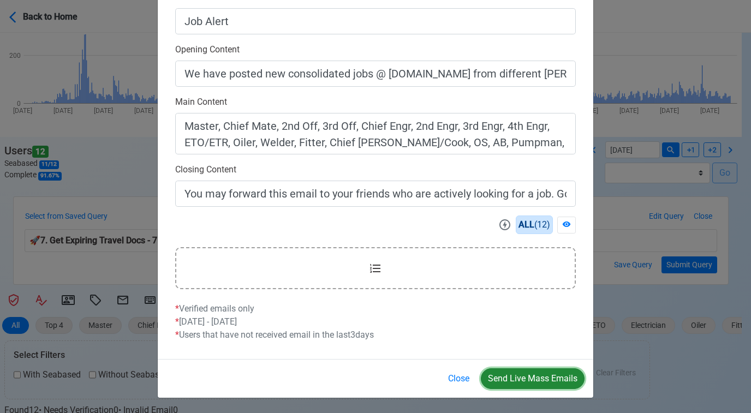
click at [532, 375] on button "Send Live Mass Emails" at bounding box center [533, 379] width 104 height 21
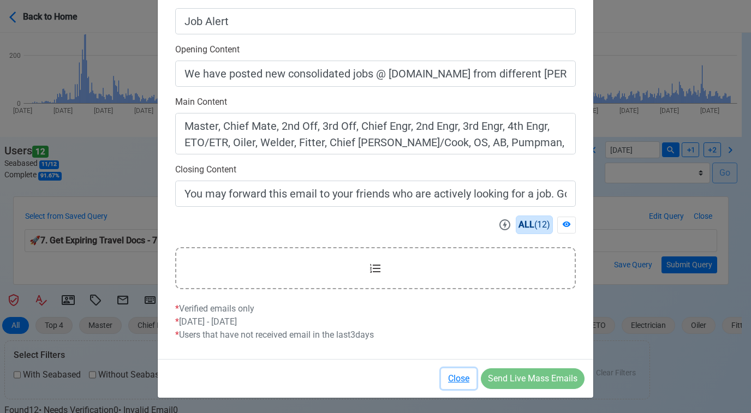
click at [462, 377] on button "Close" at bounding box center [458, 379] width 35 height 21
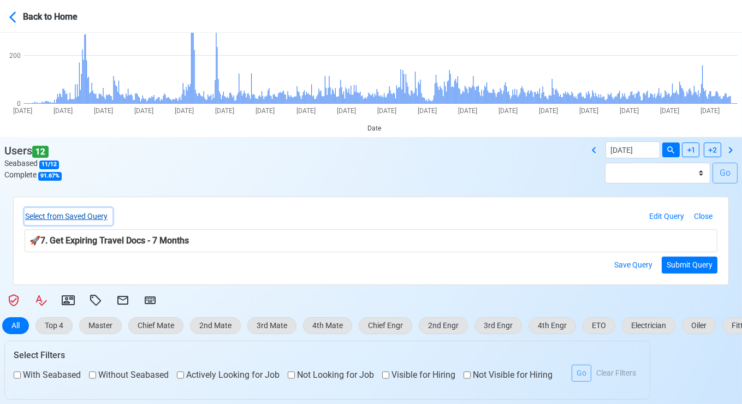
click at [76, 210] on button "Select from Saved Query" at bounding box center [69, 216] width 88 height 17
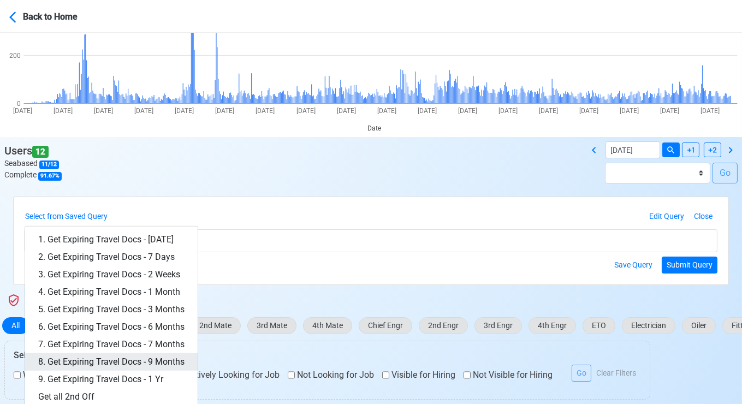
click at [165, 364] on link "8. Get Expiring Travel Docs - 9 Months" at bounding box center [111, 361] width 173 height 17
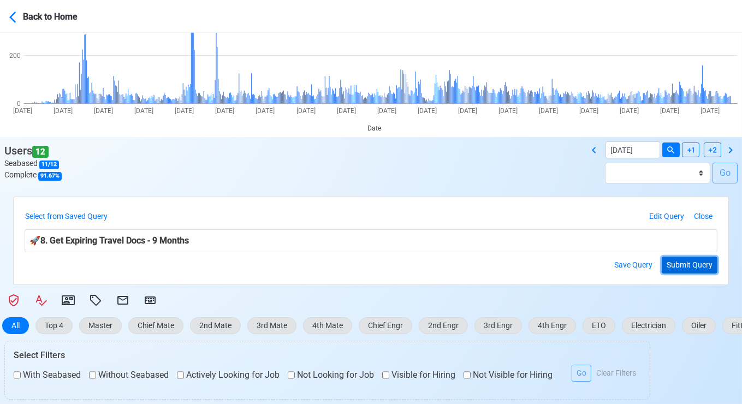
click at [681, 261] on button "Submit Query" at bounding box center [690, 265] width 56 height 17
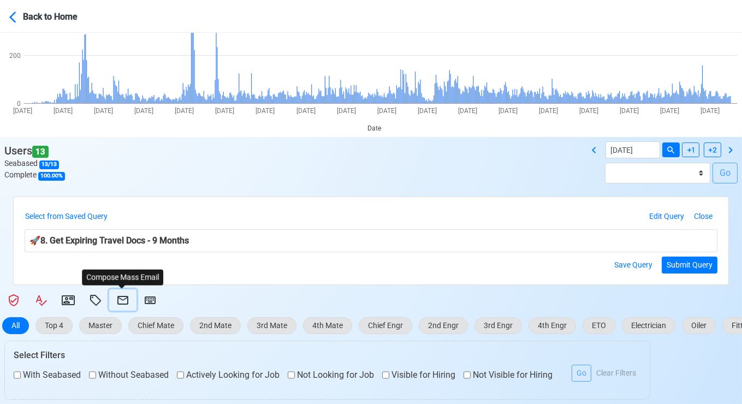
click at [121, 298] on icon at bounding box center [122, 300] width 13 height 13
select select "d-3e71907ffd064a39999872a824aaf79a"
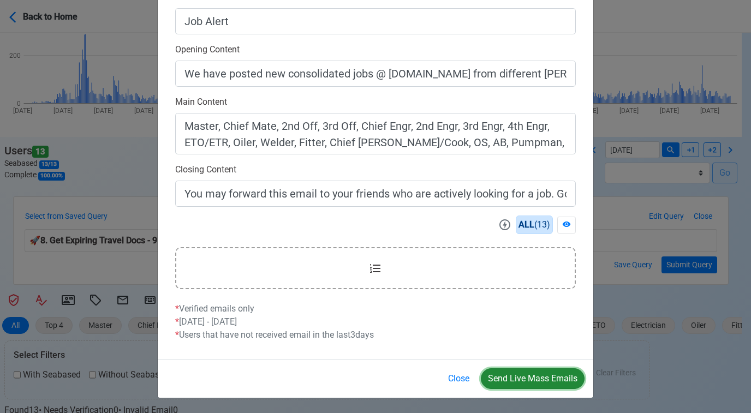
click at [535, 376] on button "Send Live Mass Emails" at bounding box center [533, 379] width 104 height 21
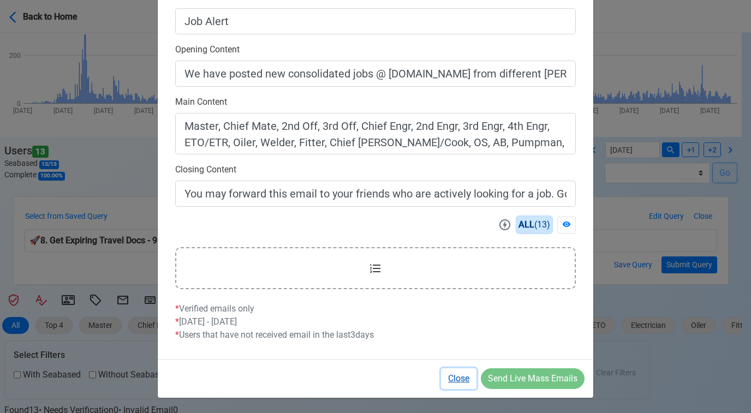
click at [465, 377] on button "Close" at bounding box center [458, 379] width 35 height 21
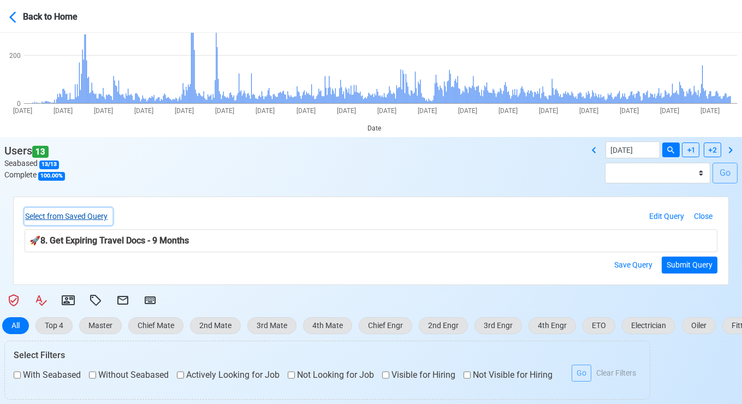
click at [82, 209] on button "Select from Saved Query" at bounding box center [69, 216] width 88 height 17
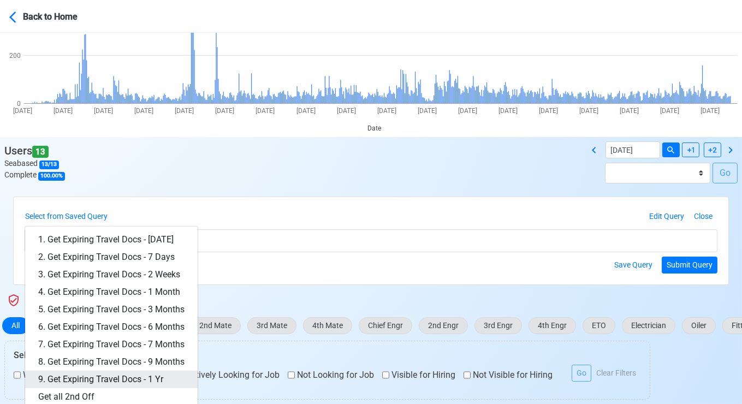
click at [162, 373] on link "9. Get Expiring Travel Docs - 1 Yr" at bounding box center [111, 379] width 173 height 17
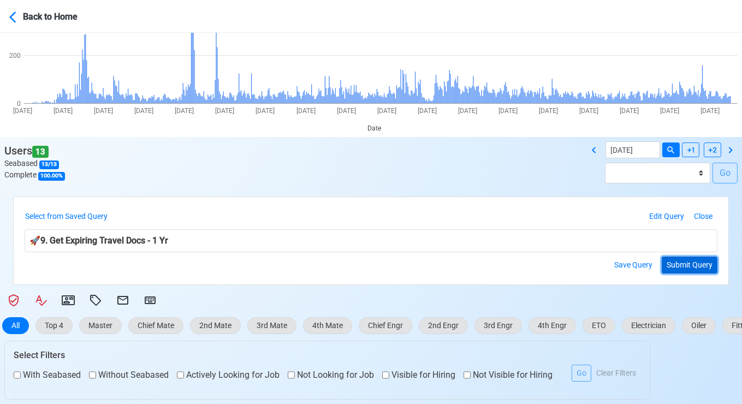
click at [693, 264] on button "Submit Query" at bounding box center [690, 265] width 56 height 17
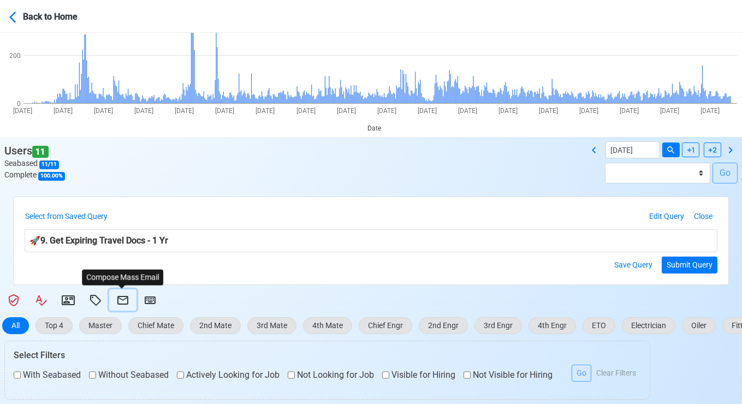
click at [121, 298] on icon at bounding box center [122, 300] width 13 height 13
select select "d-3e71907ffd064a39999872a824aaf79a"
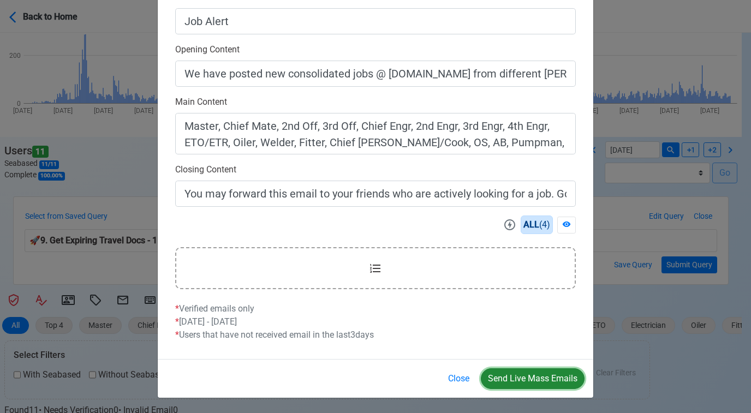
click at [528, 377] on button "Send Live Mass Emails" at bounding box center [533, 379] width 104 height 21
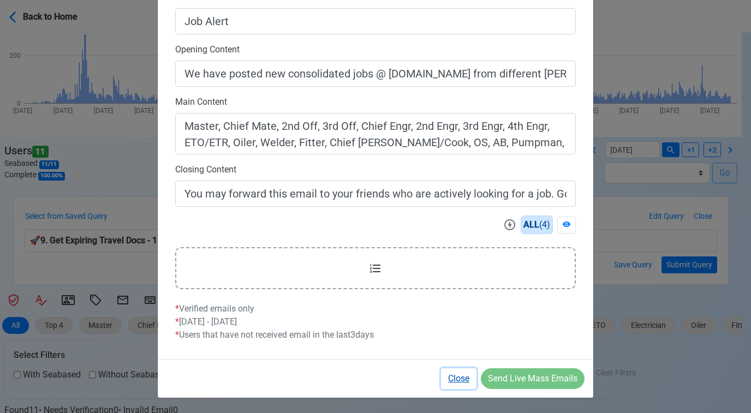
click at [455, 378] on button "Close" at bounding box center [458, 379] width 35 height 21
